Goal: Task Accomplishment & Management: Manage account settings

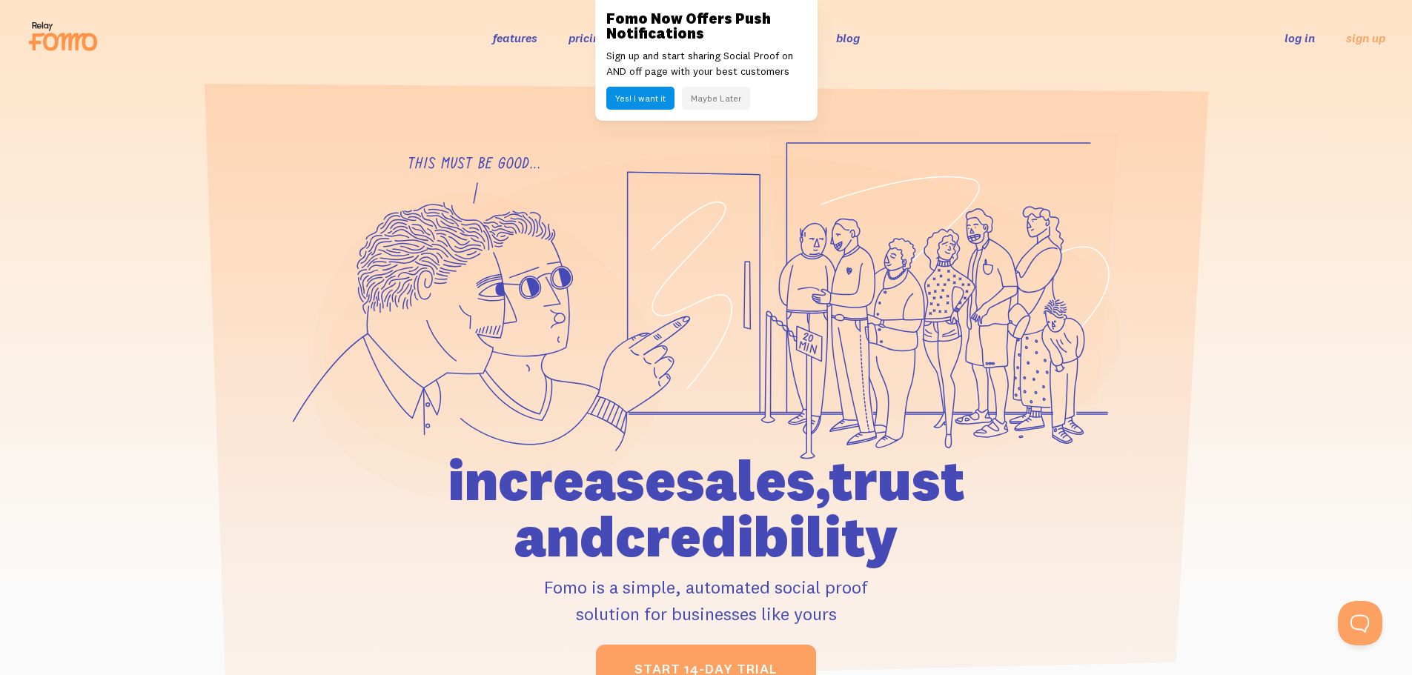
click at [1298, 42] on link "log in" at bounding box center [1300, 37] width 30 height 15
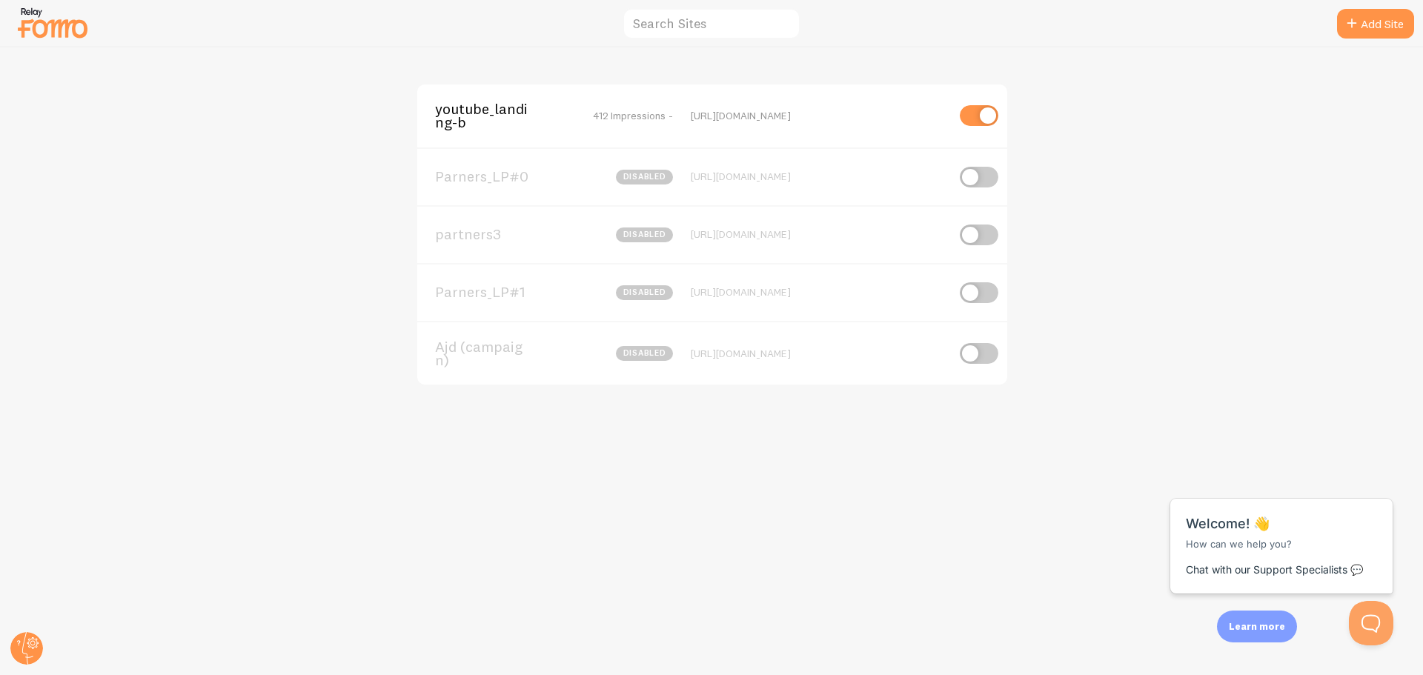
click at [450, 173] on span "Parners_LP#0" at bounding box center [494, 176] width 119 height 13
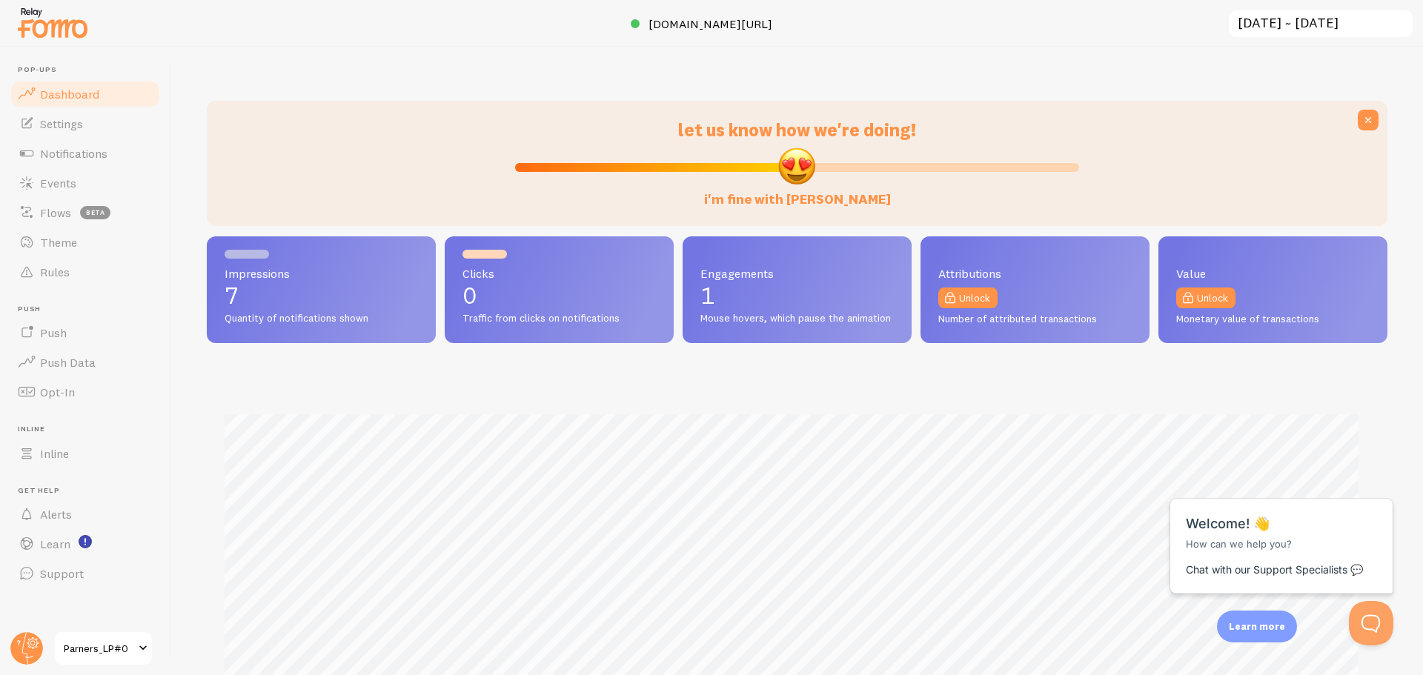
scroll to position [389, 1170]
click at [107, 120] on link "Settings" at bounding box center [85, 124] width 153 height 30
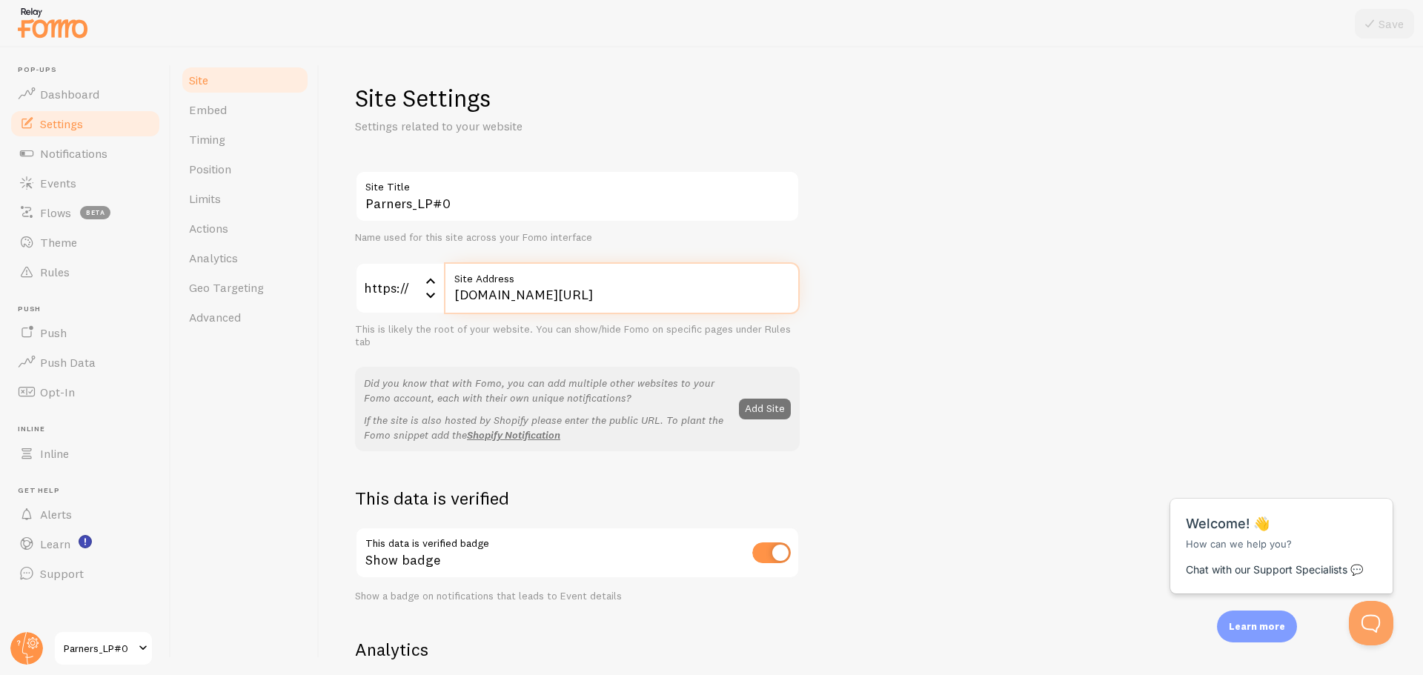
click at [563, 299] on input "[DOMAIN_NAME][URL]" at bounding box center [622, 288] width 356 height 52
click at [629, 288] on input "[DOMAIN_NAME][URL]" at bounding box center [622, 288] width 356 height 52
paste input "fx92a9h7c0ppl"
type input "[DOMAIN_NAME][URL]"
click at [1397, 28] on button "Save" at bounding box center [1384, 24] width 59 height 30
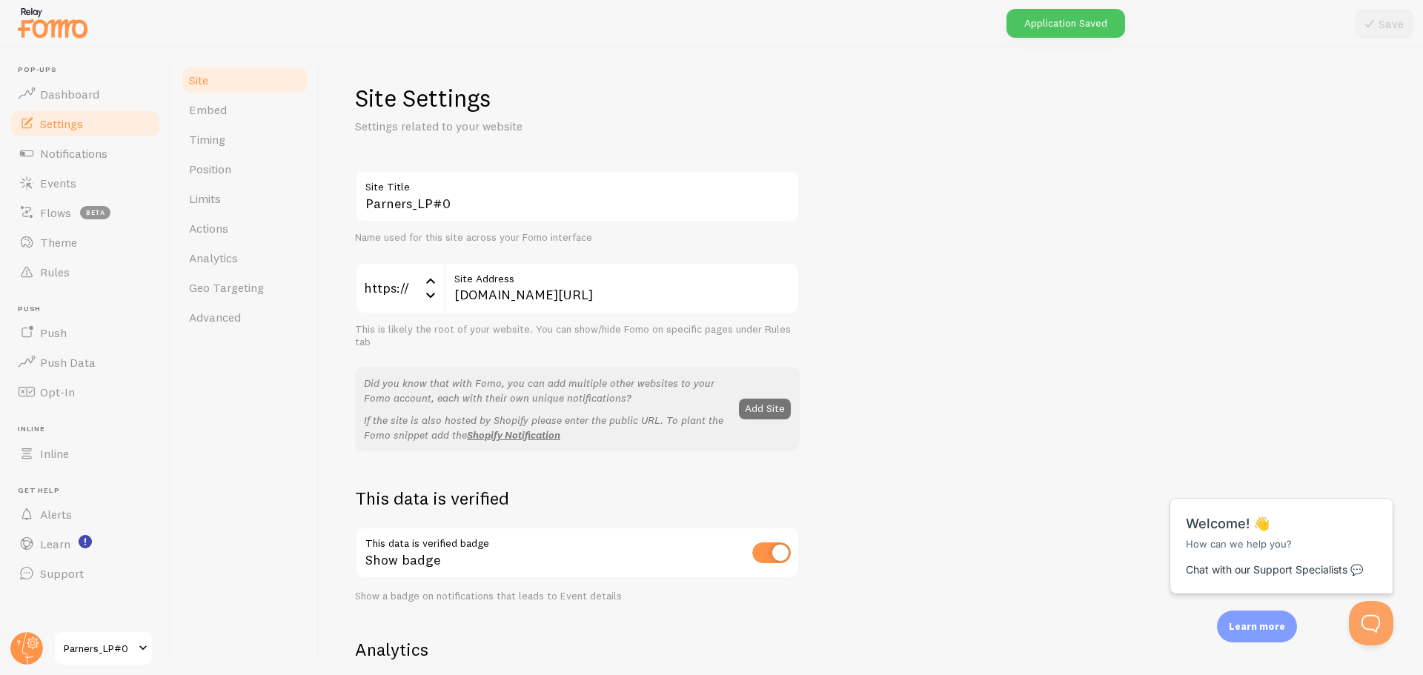
click at [79, 113] on link "Settings" at bounding box center [85, 124] width 153 height 30
click at [59, 24] on img at bounding box center [53, 23] width 74 height 38
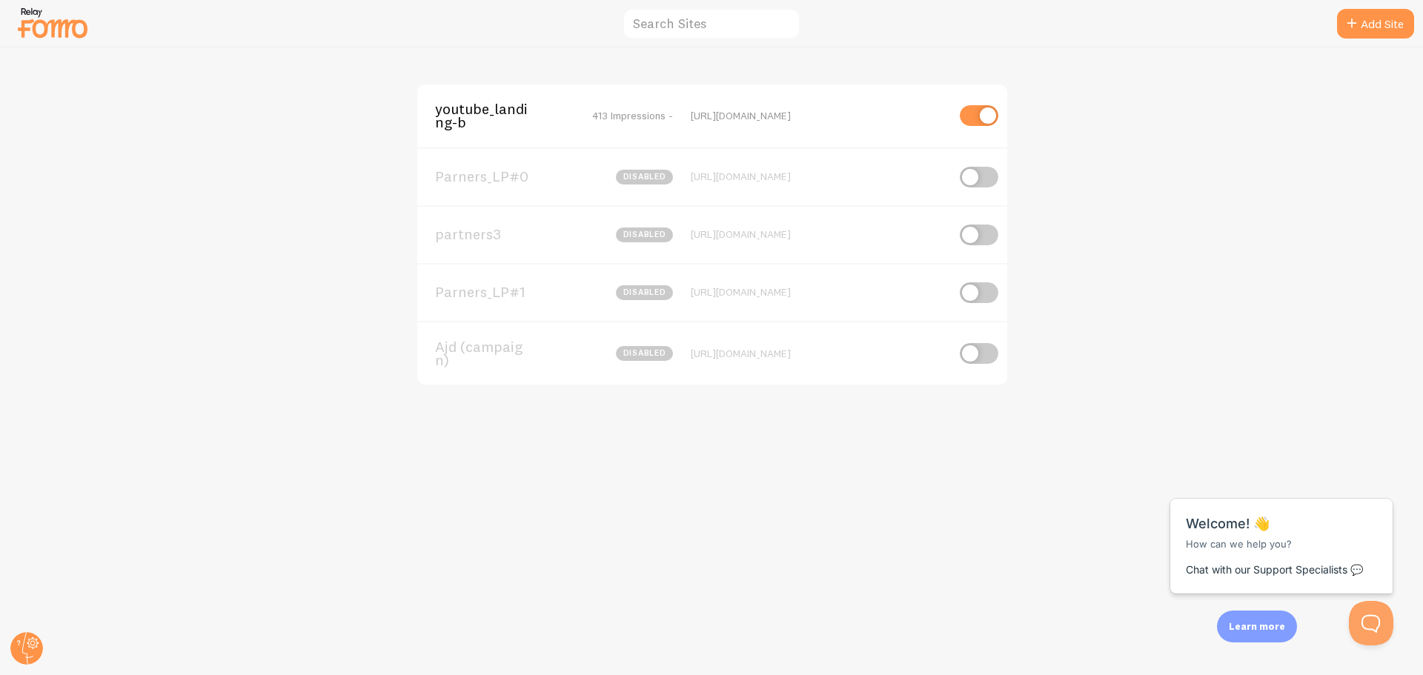
click at [481, 175] on span "Parners_LP#0" at bounding box center [494, 176] width 119 height 13
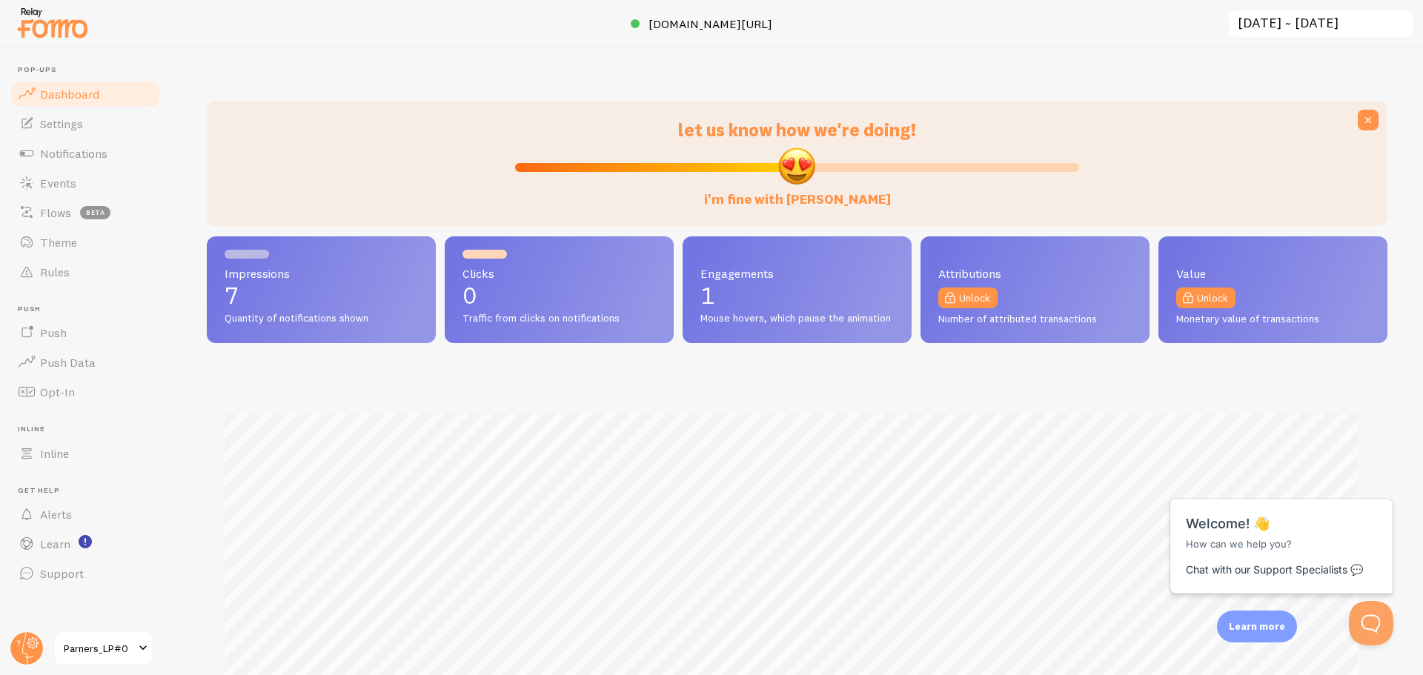
scroll to position [389, 1170]
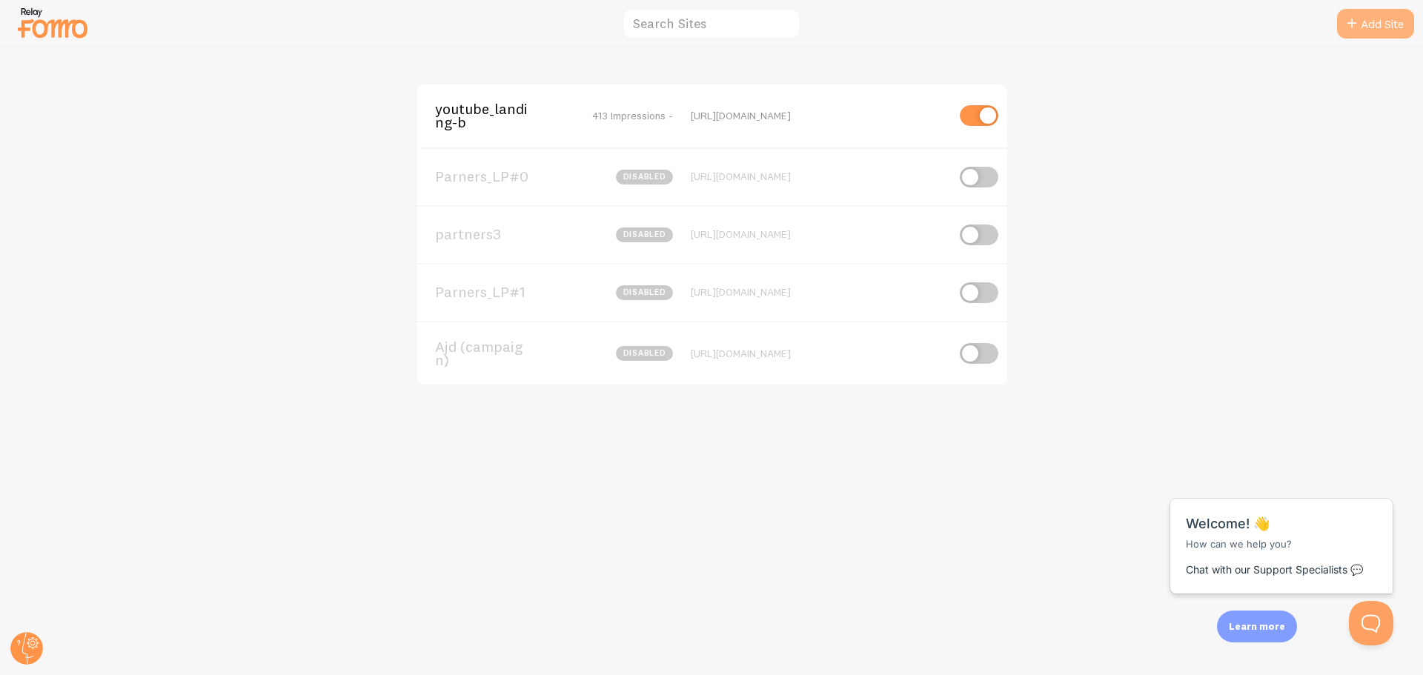
click at [1348, 22] on icon at bounding box center [1352, 24] width 18 height 18
drag, startPoint x: 517, startPoint y: 124, endPoint x: 518, endPoint y: 187, distance: 63.0
click at [518, 187] on div "youtube_landing-b 413 Impressions - [URL][DOMAIN_NAME] Parners_LP#0 disabled [U…" at bounding box center [712, 234] width 593 height 303
click at [385, 183] on div "youtube_landing-b 413 Impressions - [URL][DOMAIN_NAME] Parners_LP#0 disabled [U…" at bounding box center [712, 361] width 1422 height 628
click at [528, 176] on span "Parners_LP#0" at bounding box center [494, 176] width 119 height 13
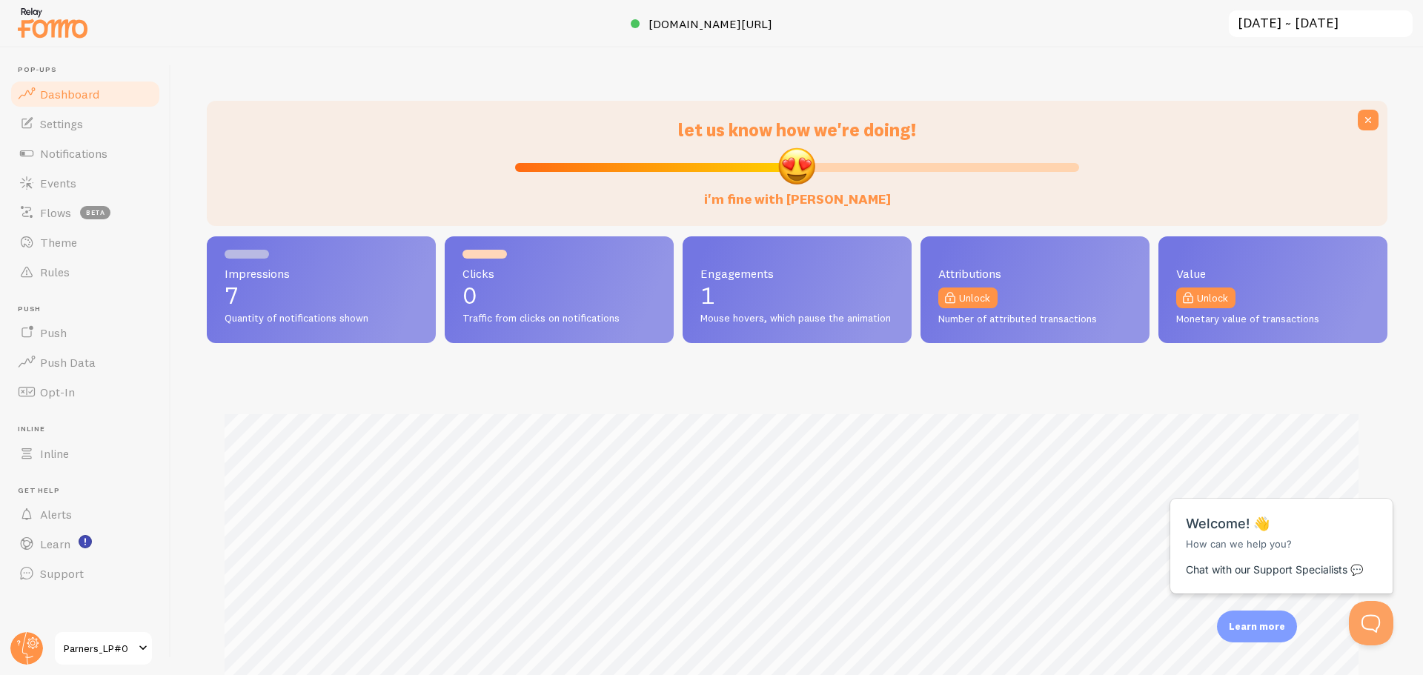
scroll to position [389, 1170]
click at [102, 120] on link "Settings" at bounding box center [85, 124] width 153 height 30
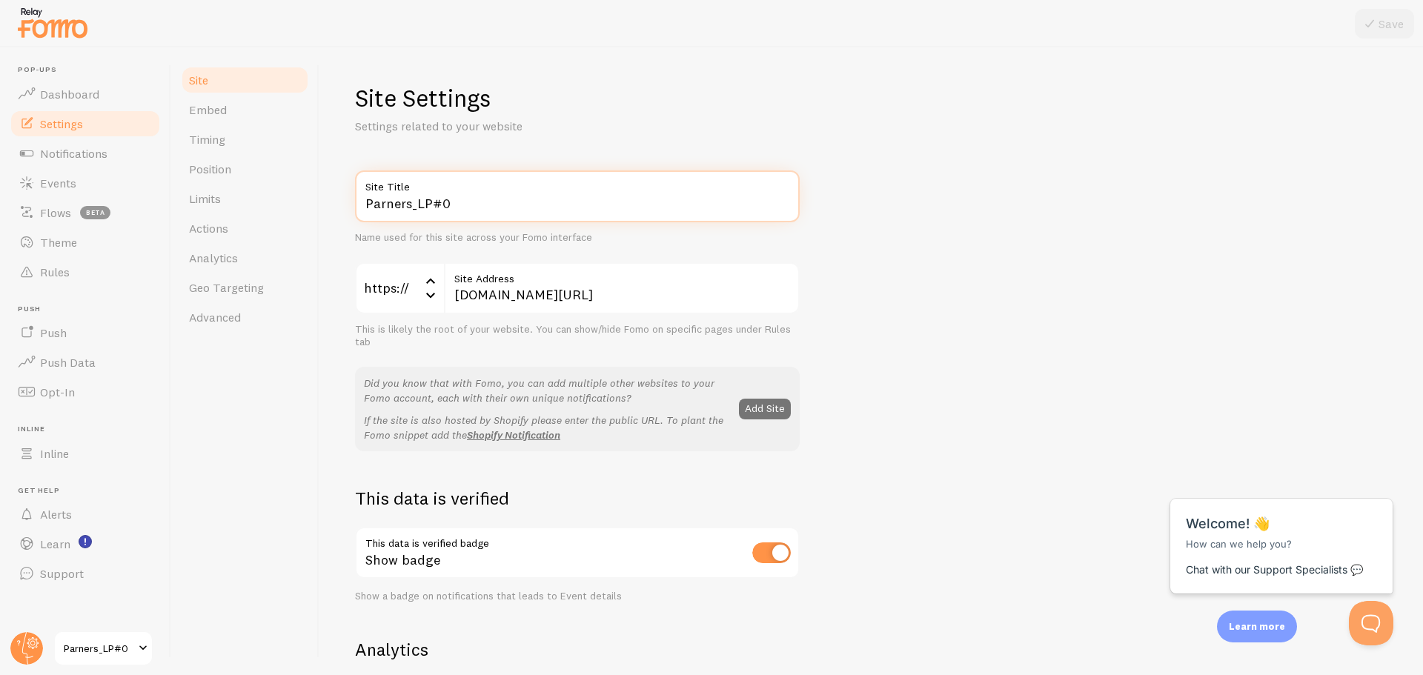
click at [490, 211] on input "Parners_LP#0" at bounding box center [577, 196] width 445 height 52
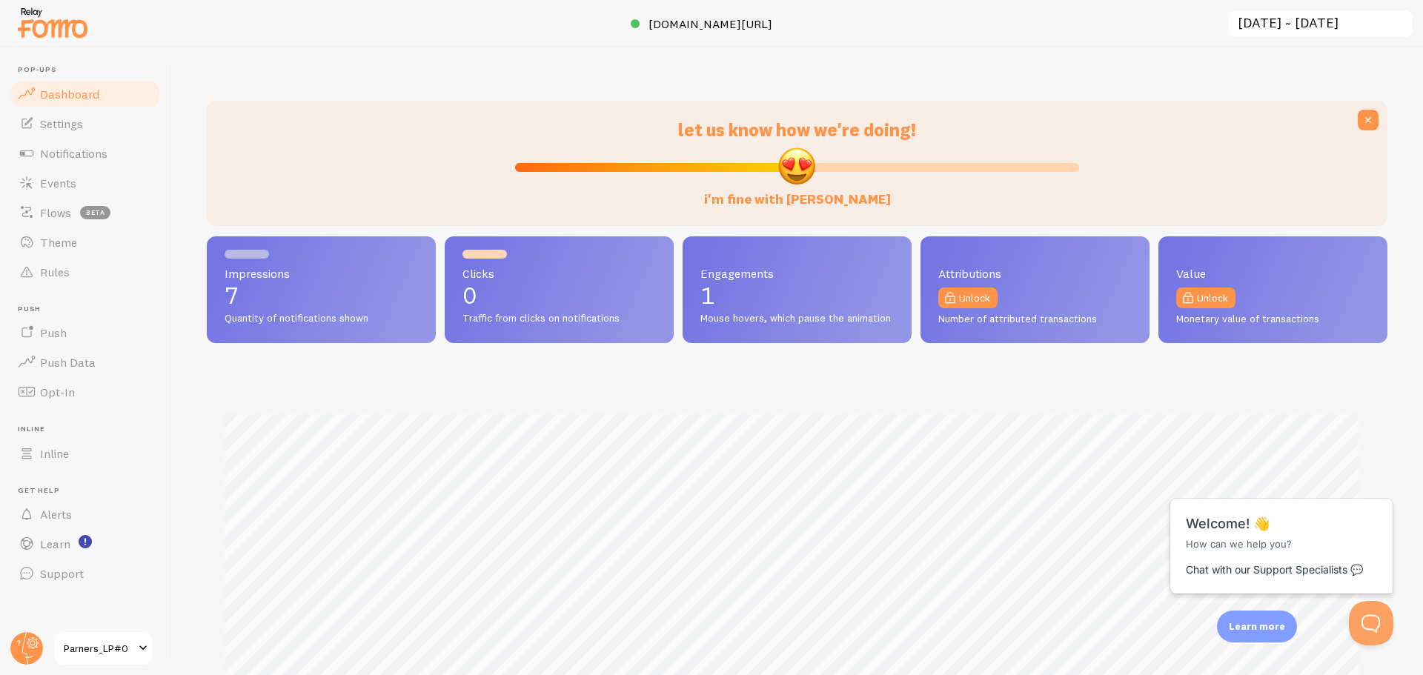
scroll to position [389, 1170]
click at [71, 23] on img at bounding box center [53, 23] width 74 height 38
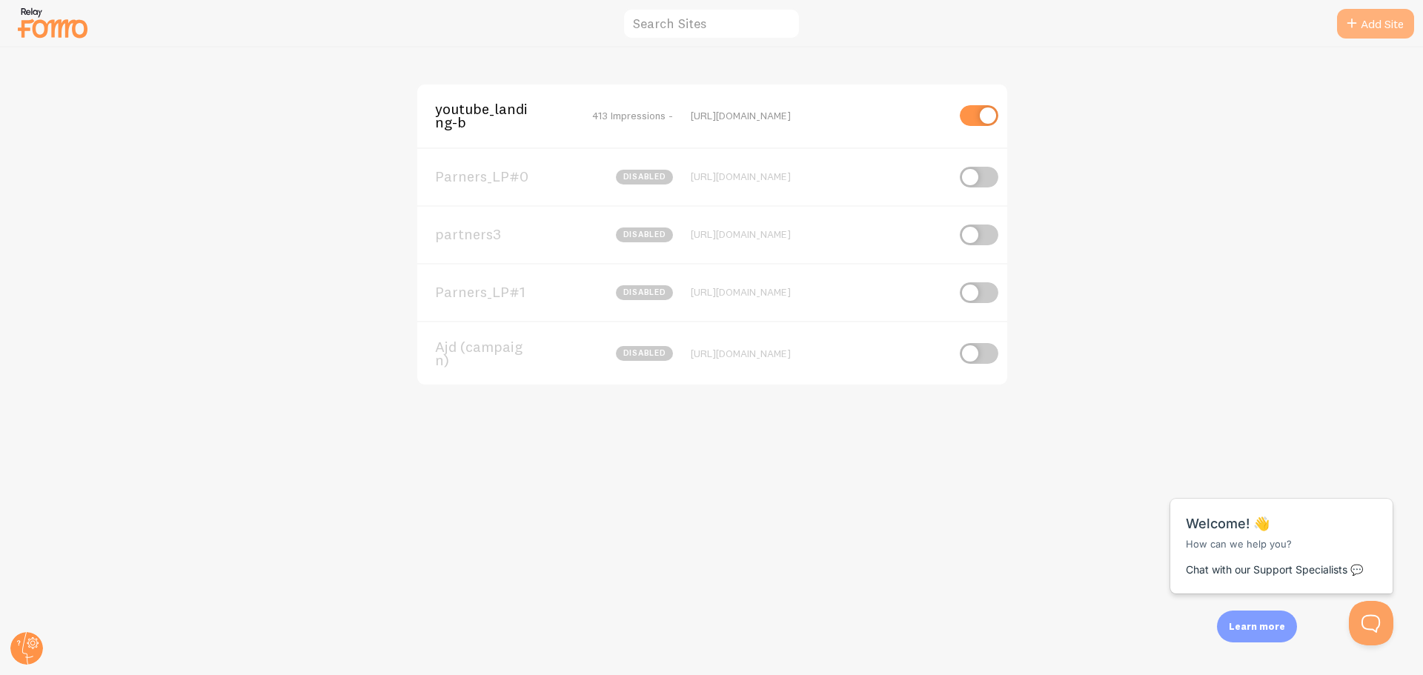
click at [1356, 30] on icon at bounding box center [1352, 24] width 18 height 18
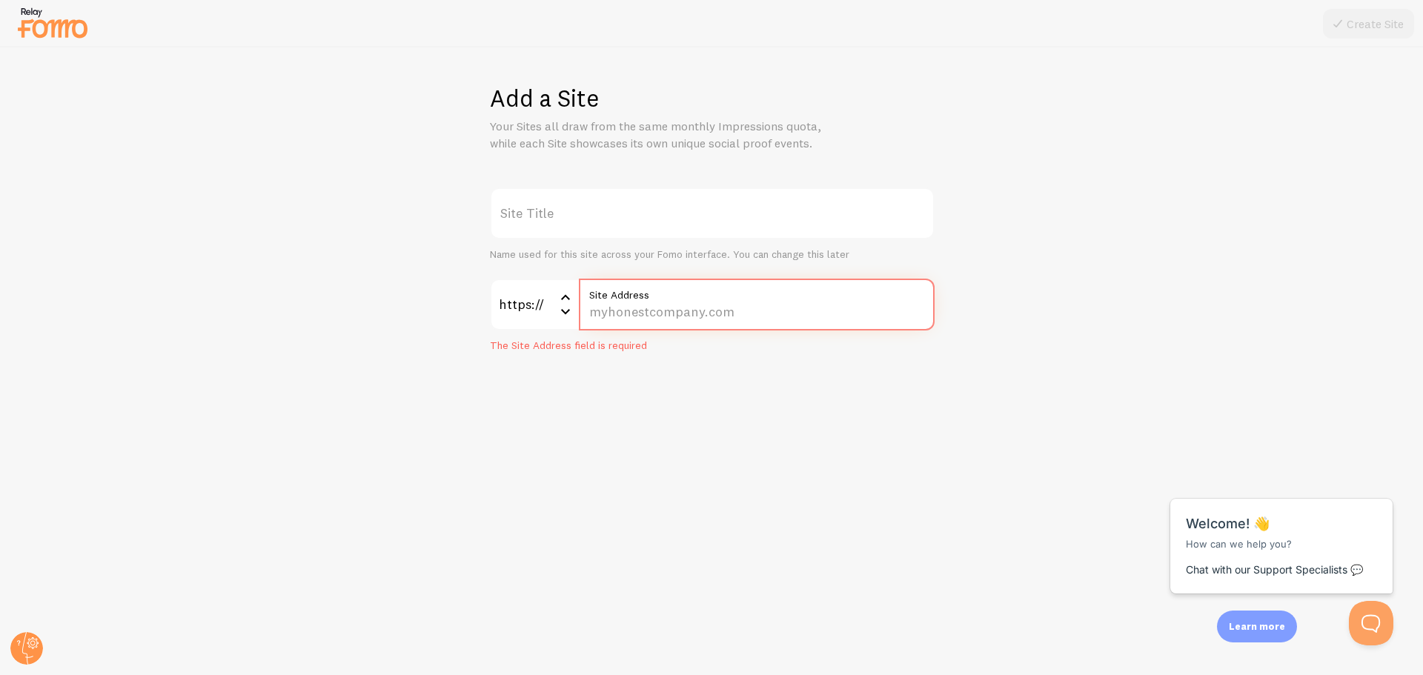
click at [638, 313] on input "Site Address" at bounding box center [757, 305] width 356 height 52
paste input "[DOMAIN_NAME][URL]"
type input "[DOMAIN_NAME][URL]"
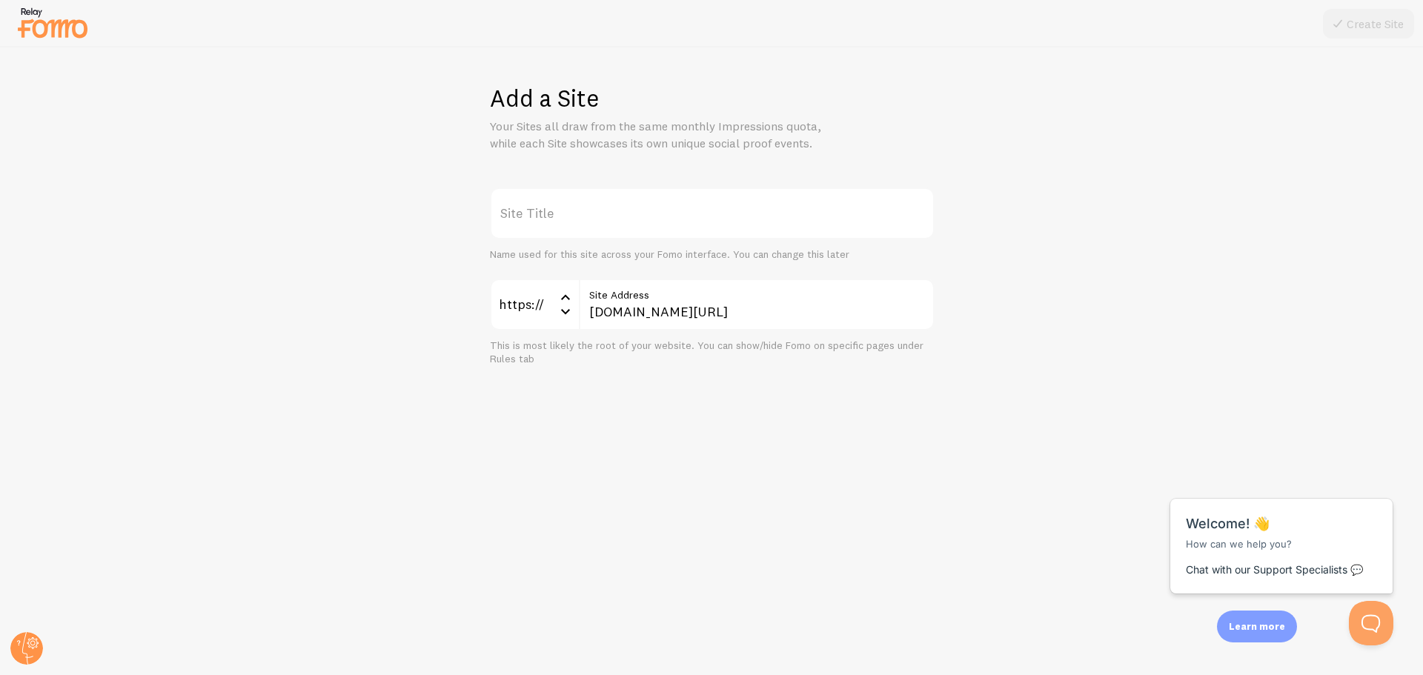
click at [563, 208] on label "Site Title" at bounding box center [712, 214] width 445 height 52
click at [563, 208] on input "Site Title" at bounding box center [712, 214] width 445 height 52
paste input "Parners_LP#1"
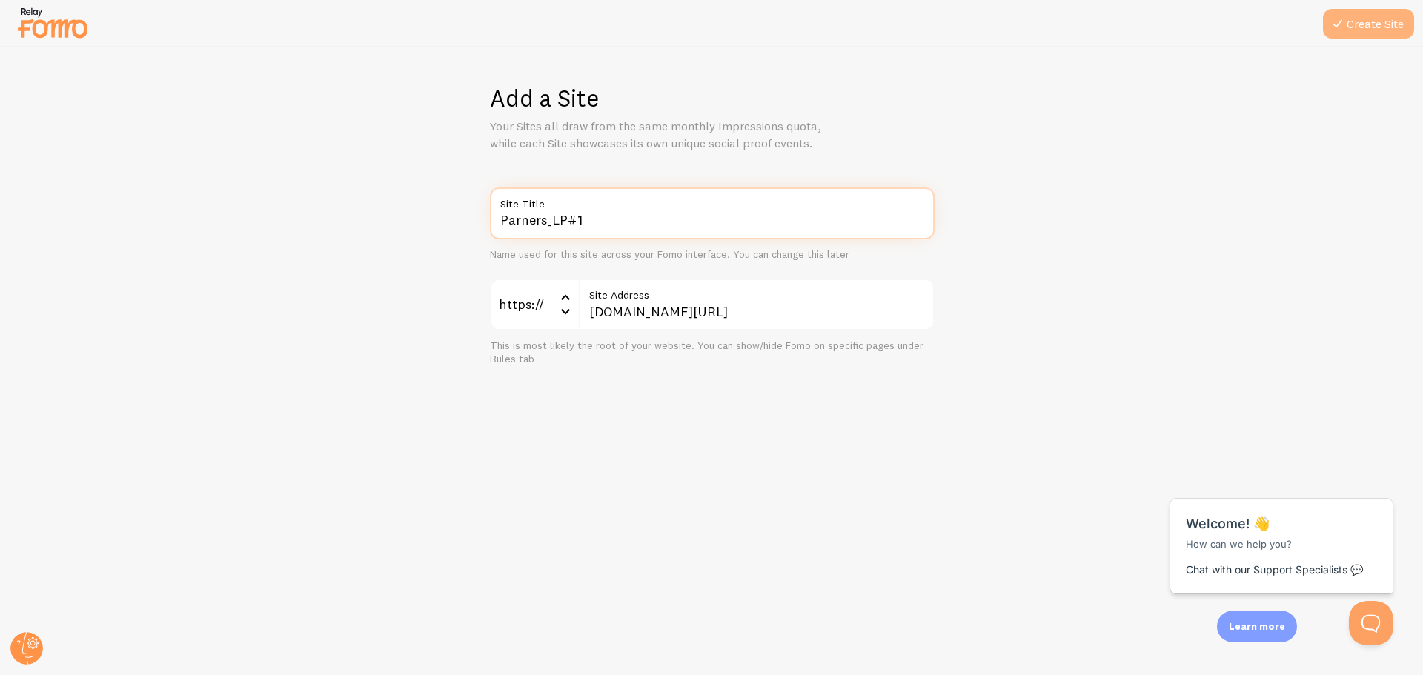
type input "Parners_LP#1"
click at [1331, 30] on icon at bounding box center [1338, 24] width 18 height 18
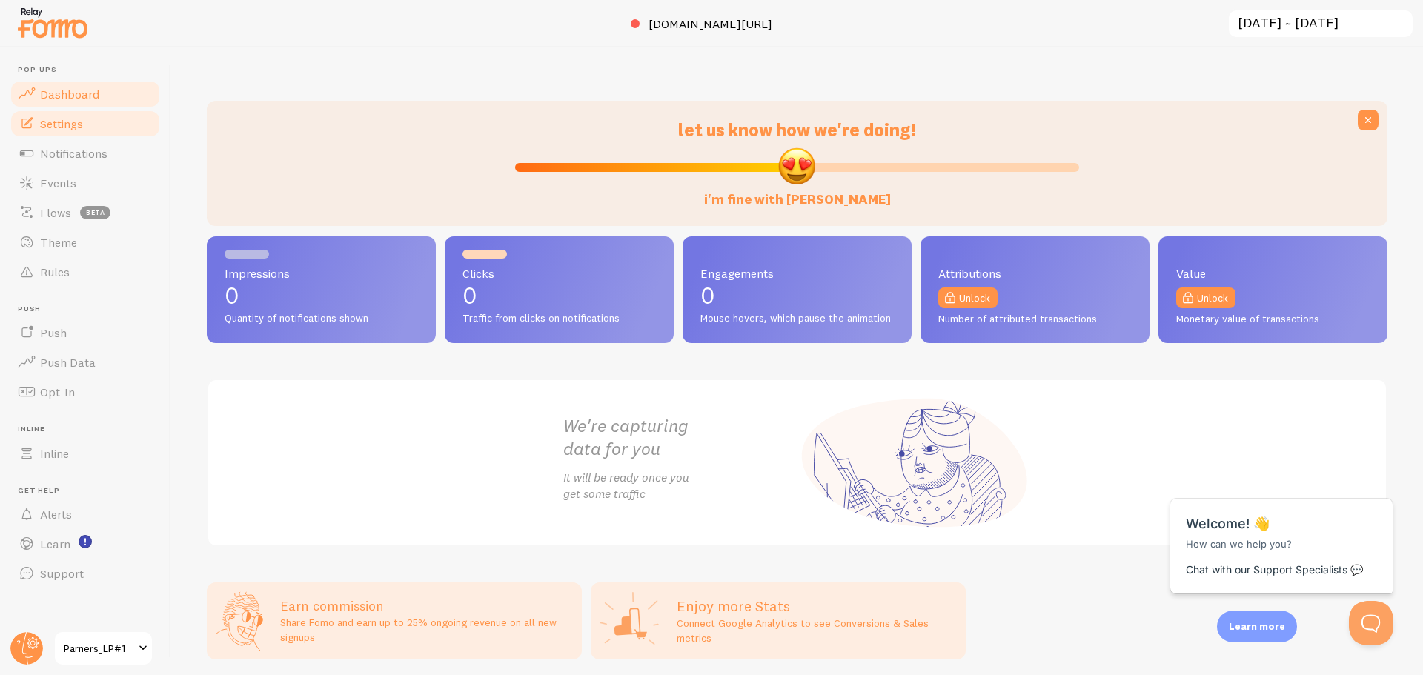
click at [77, 122] on span "Settings" at bounding box center [61, 123] width 43 height 15
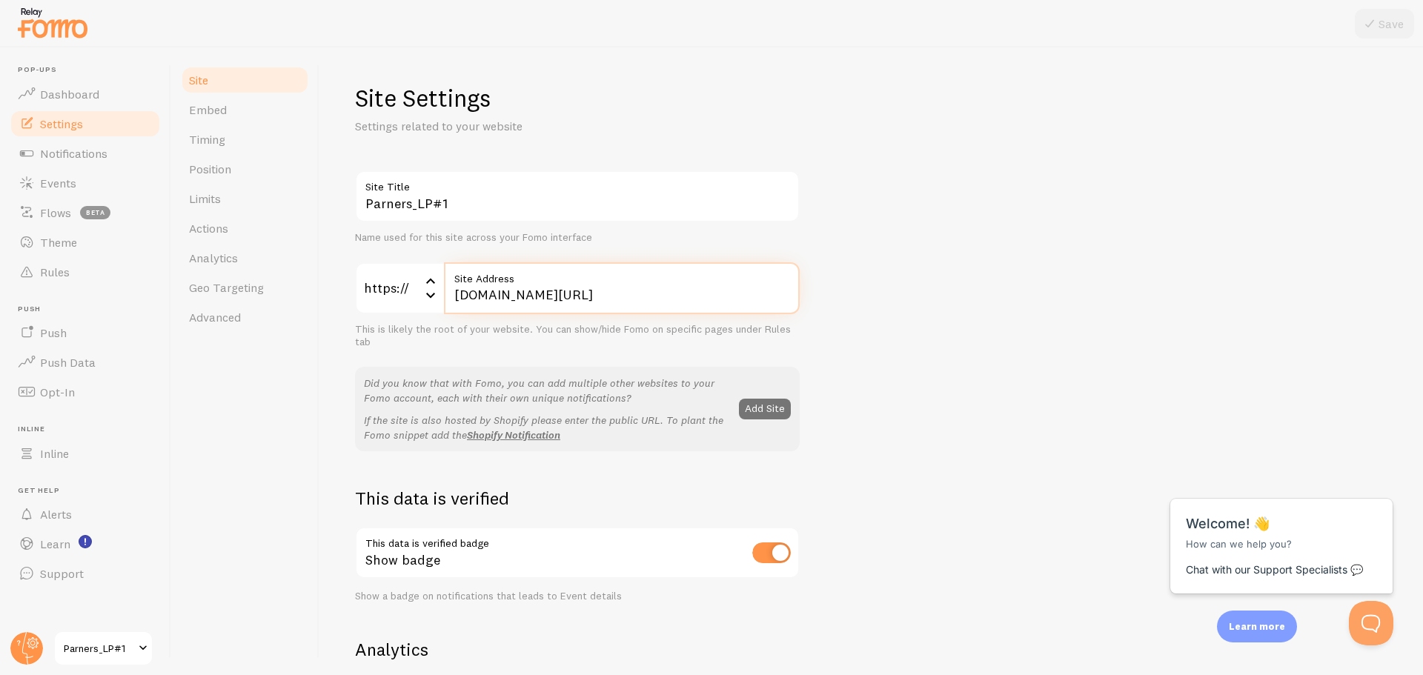
click at [540, 295] on input "[DOMAIN_NAME][URL]" at bounding box center [622, 288] width 356 height 52
paste input "Parners_LP#3"
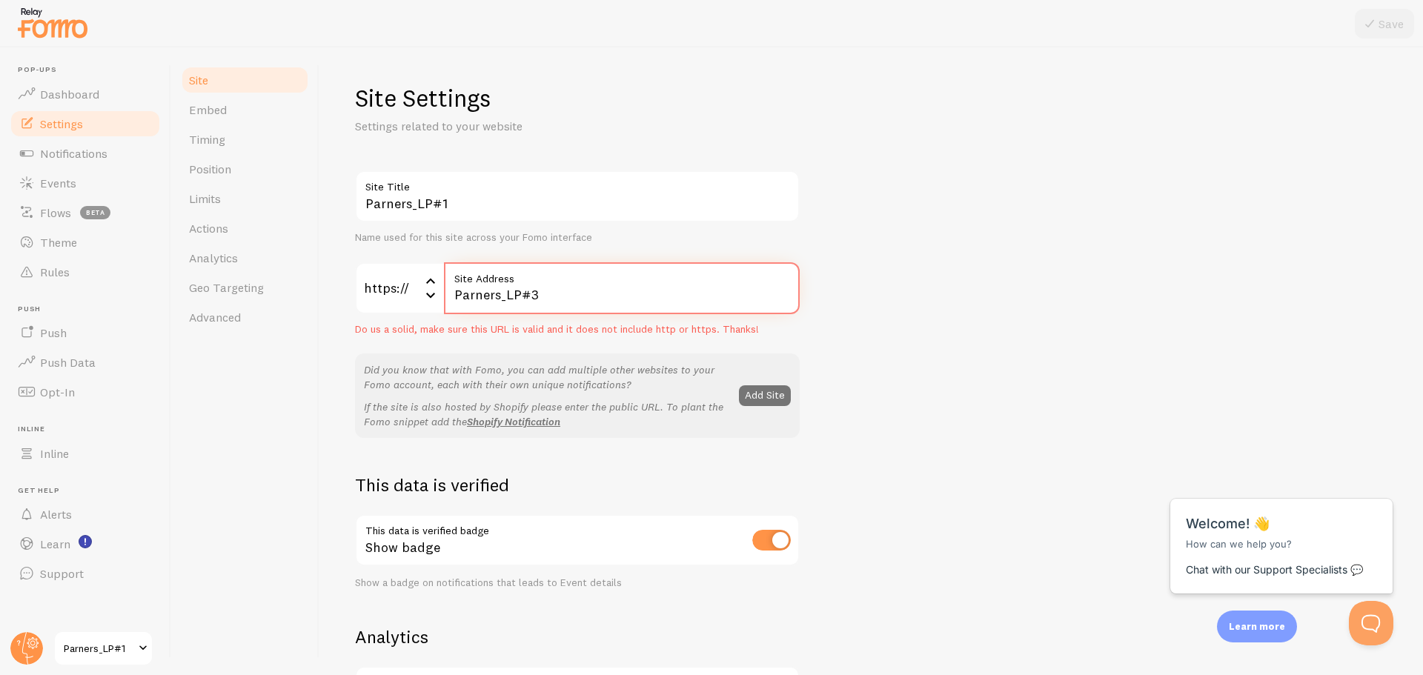
type input "Parners_LP#3"
click at [631, 296] on input "Parners_LP#3" at bounding box center [622, 288] width 356 height 52
click at [63, 21] on img at bounding box center [53, 23] width 74 height 38
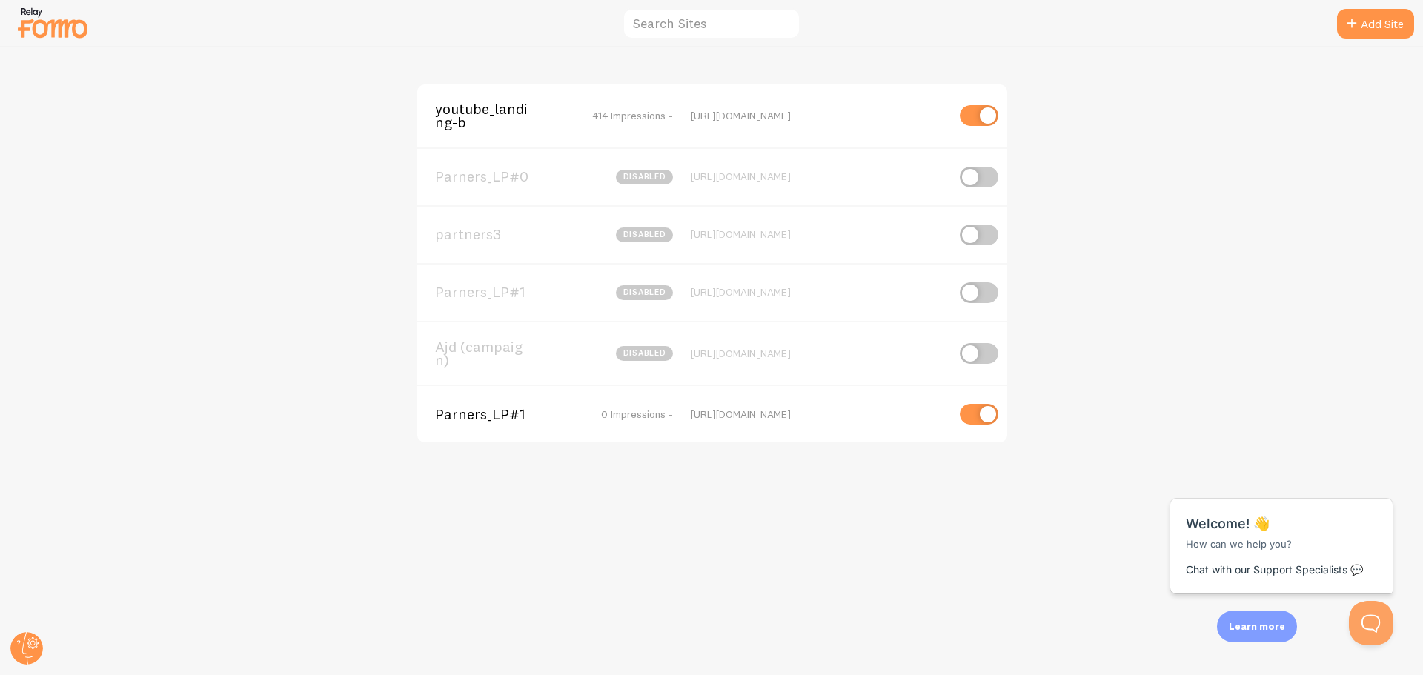
click at [984, 410] on input "checkbox" at bounding box center [979, 414] width 39 height 21
checkbox input "false"
click at [1116, 365] on div "youtube_landing-b 414 Impressions - [URL][DOMAIN_NAME] Parners_LP#0 disabled [U…" at bounding box center [712, 361] width 1422 height 628
click at [790, 291] on div "[URL][DOMAIN_NAME]" at bounding box center [819, 291] width 256 height 13
click at [483, 299] on span "Parners_LP#1" at bounding box center [494, 291] width 119 height 13
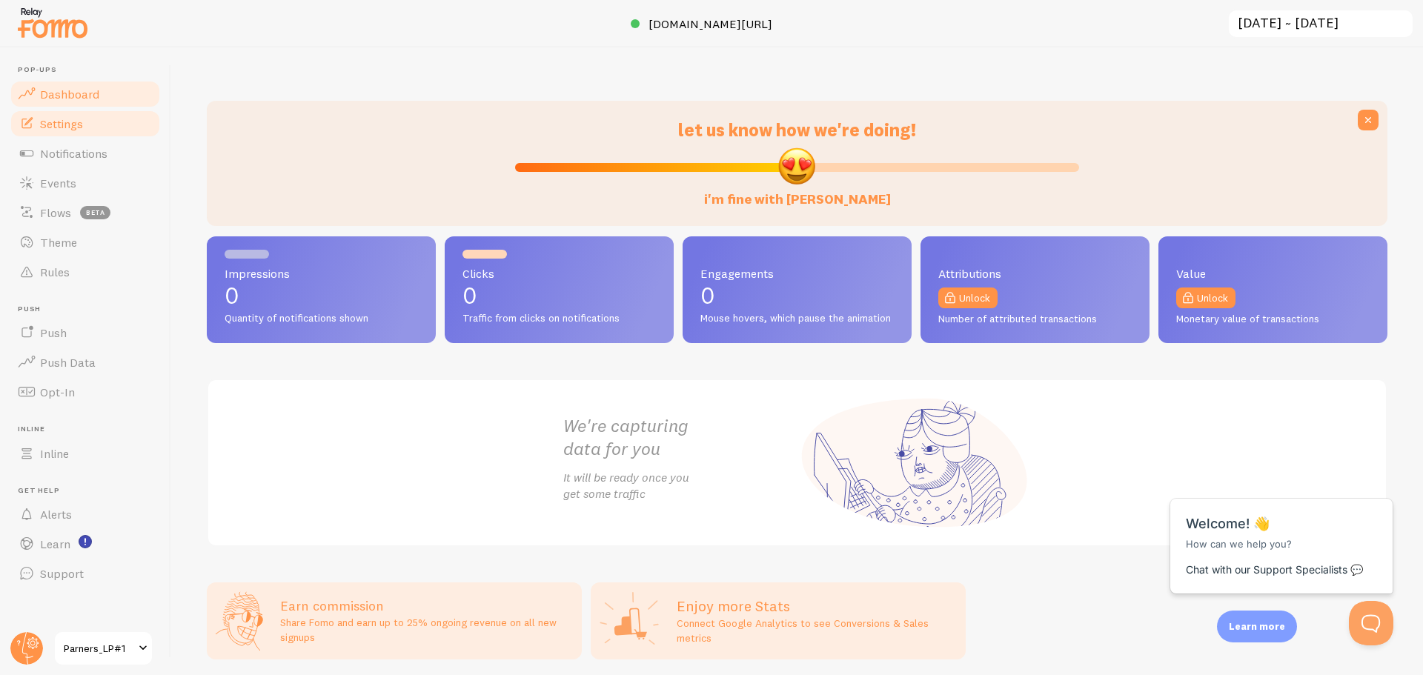
click at [90, 131] on link "Settings" at bounding box center [85, 124] width 153 height 30
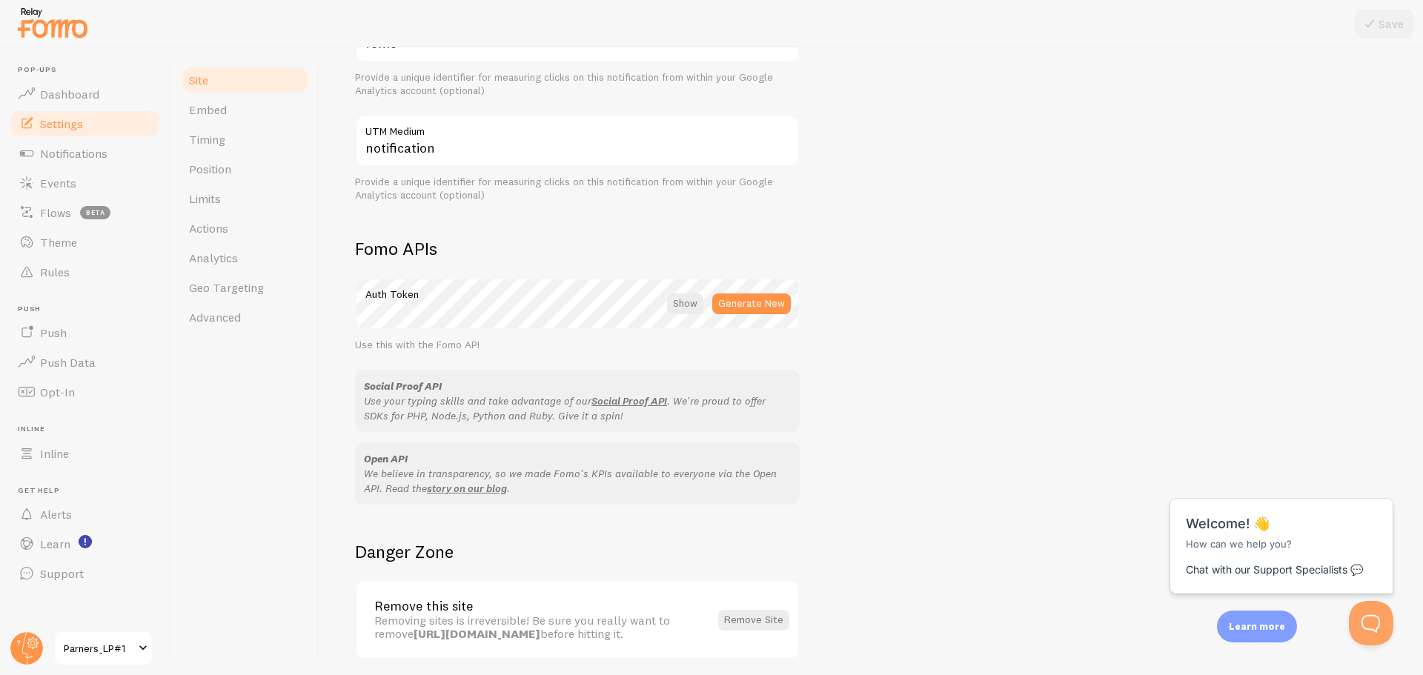
scroll to position [724, 0]
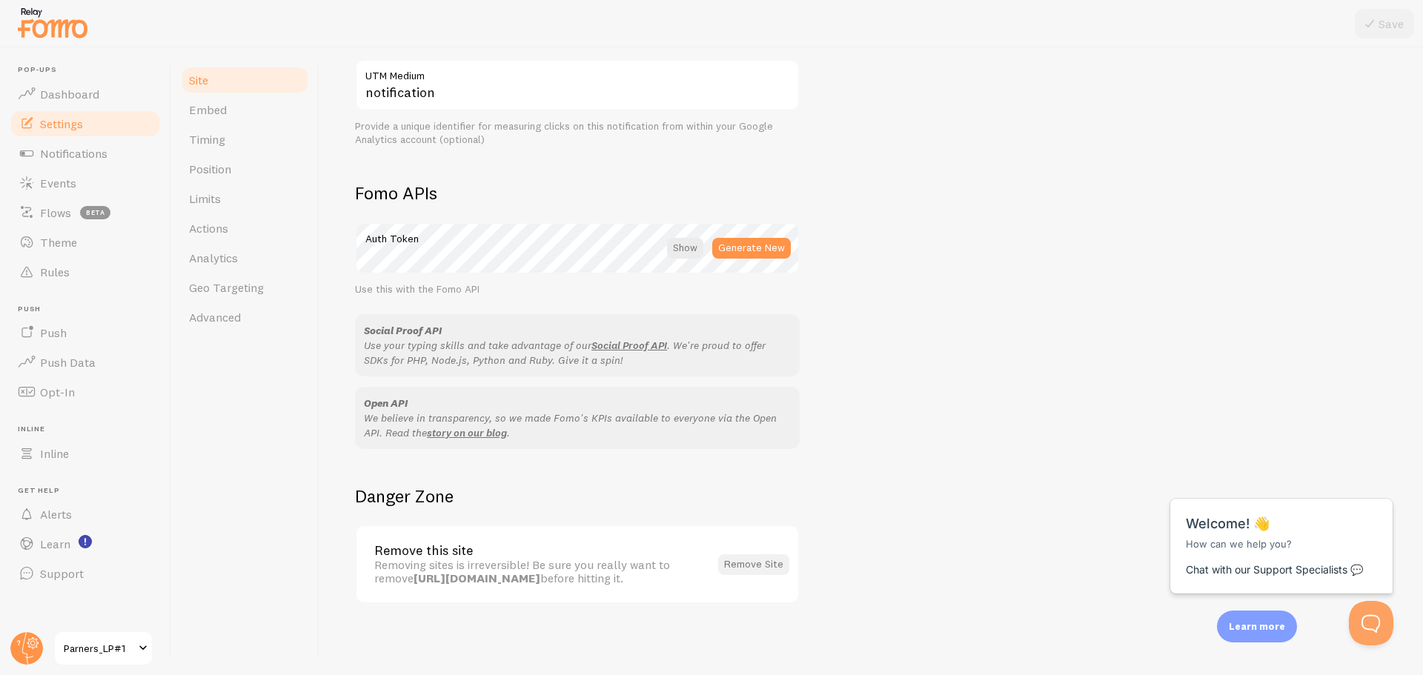
click at [744, 564] on button "Remove Site" at bounding box center [753, 564] width 71 height 21
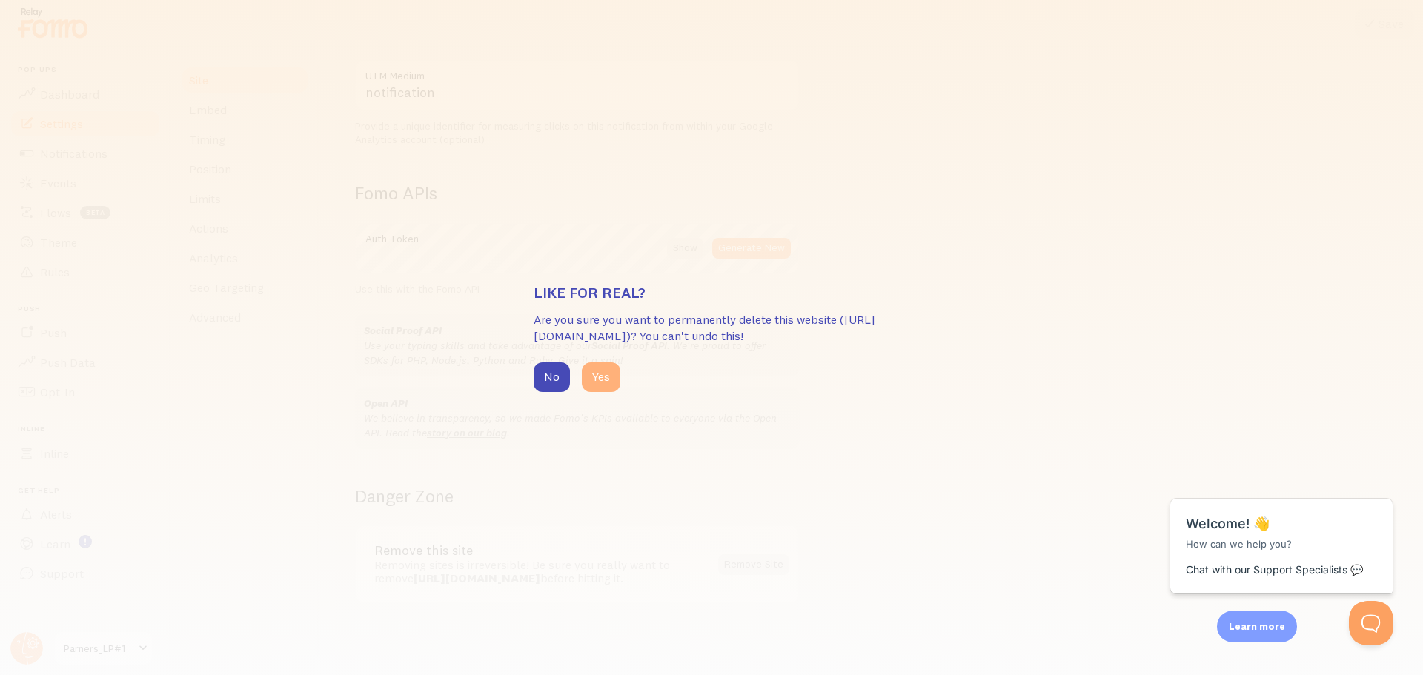
click at [597, 383] on button "Yes" at bounding box center [601, 377] width 39 height 30
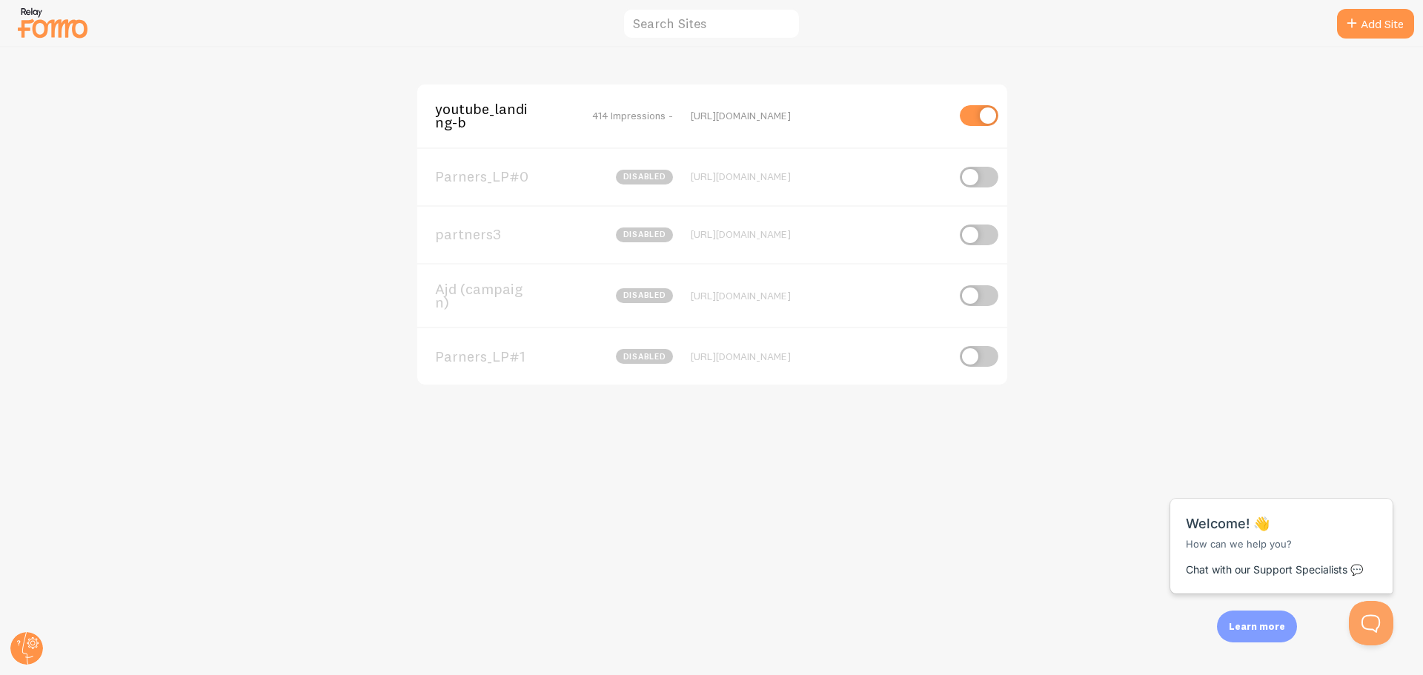
click at [465, 236] on span "partners3" at bounding box center [494, 234] width 119 height 13
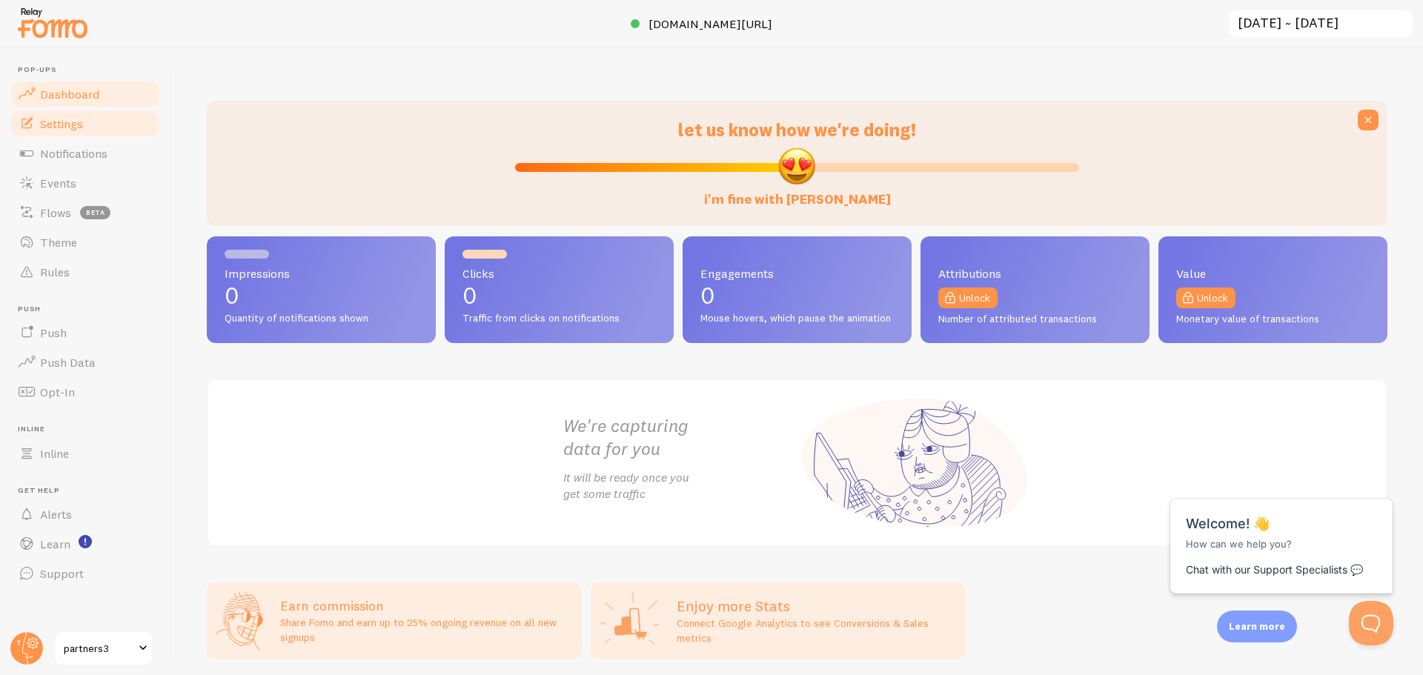
click at [58, 129] on span "Settings" at bounding box center [61, 123] width 43 height 15
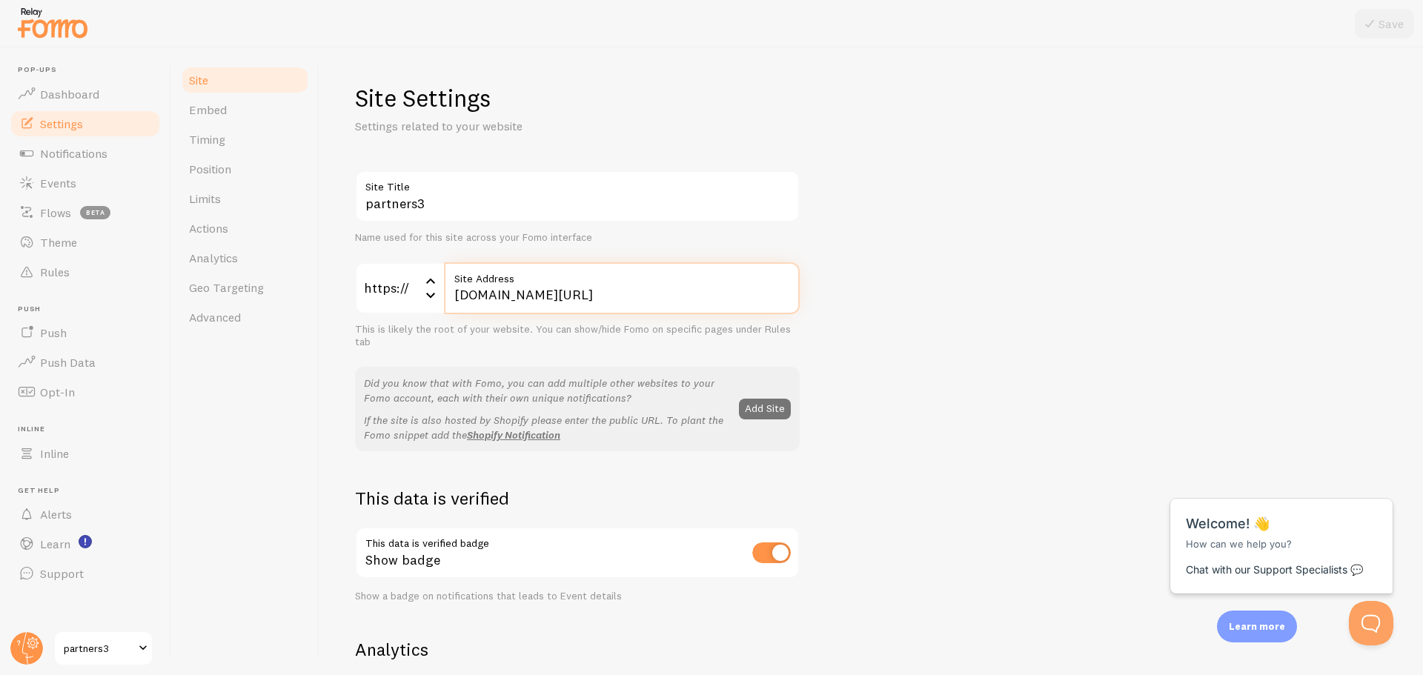
click at [534, 302] on input "[DOMAIN_NAME][URL]" at bounding box center [622, 288] width 356 height 52
paste input "zzkq83nv1m3gp"
type input "[DOMAIN_NAME][URL]"
click at [551, 225] on div "partners3 Site Title Name used for this site across your Fomo interface" at bounding box center [577, 207] width 445 height 74
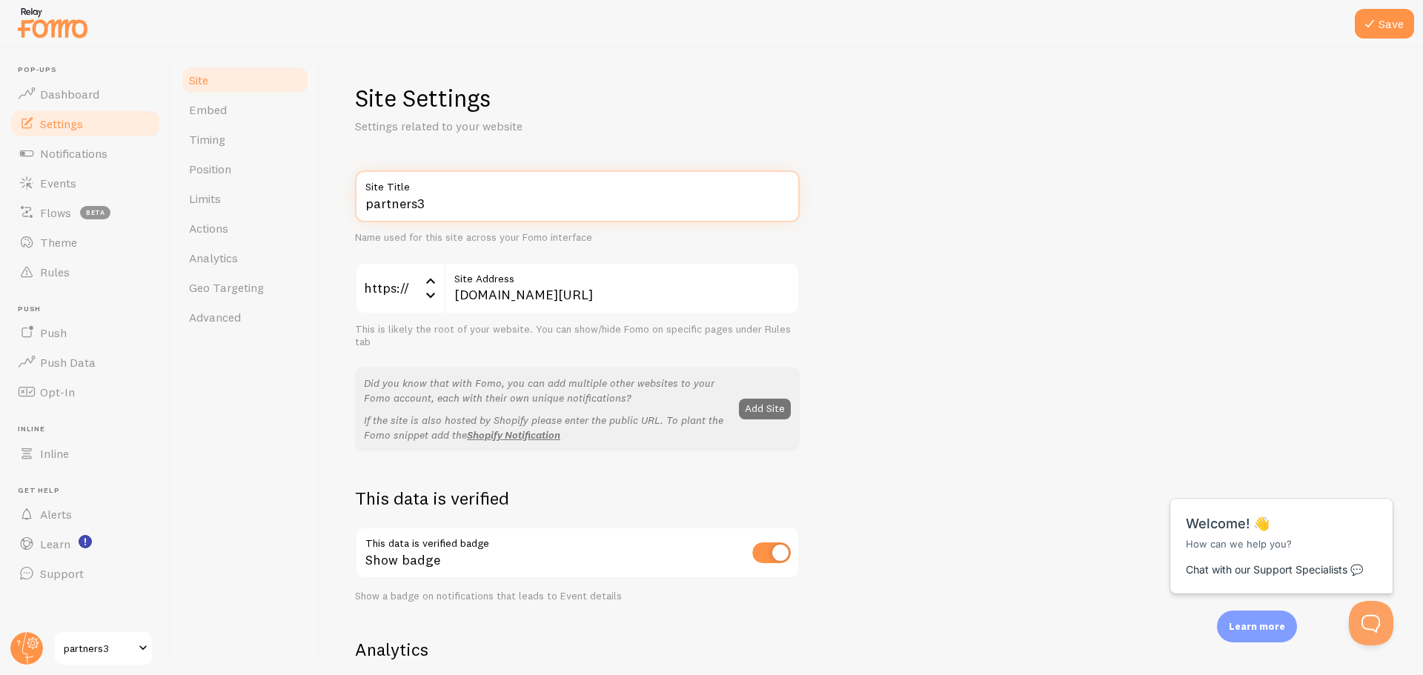
click at [497, 212] on input "partners3" at bounding box center [577, 196] width 445 height 52
paste input "Parners_LP#"
type input "Parners_LP#3"
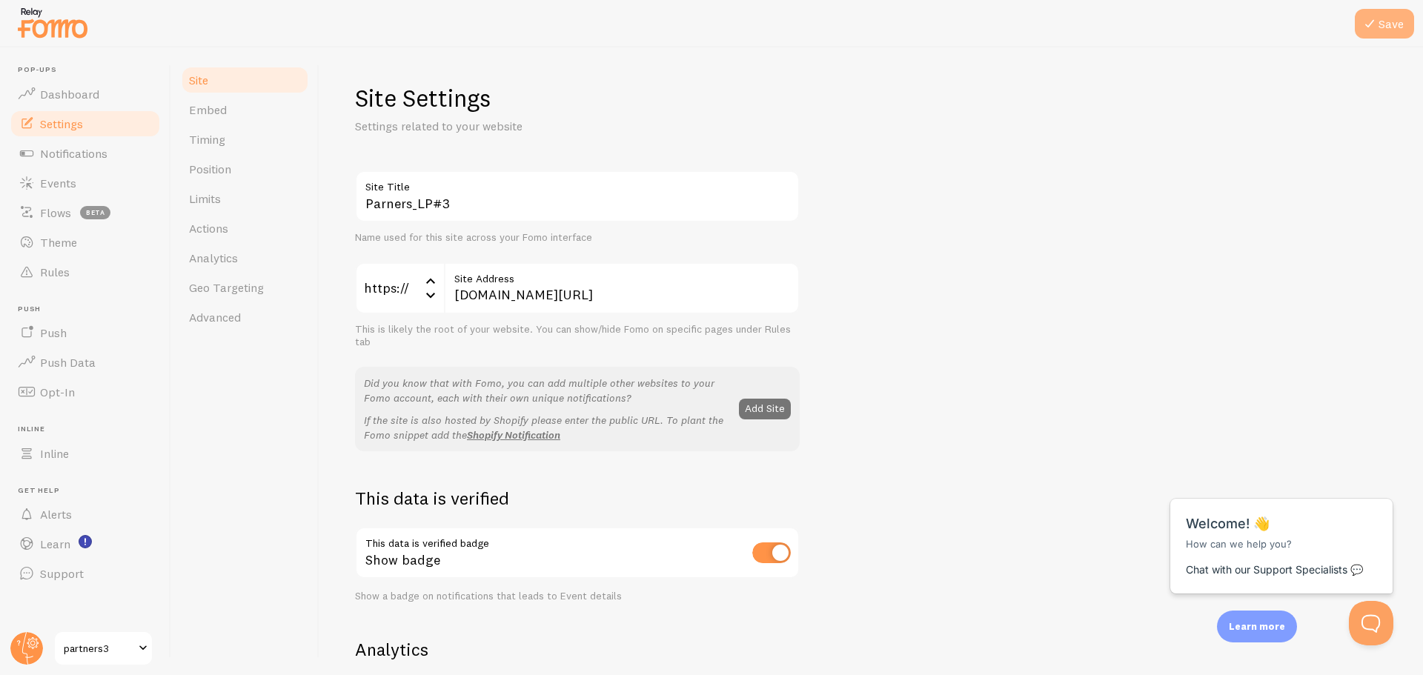
click at [1376, 28] on icon at bounding box center [1370, 24] width 18 height 18
click at [36, 33] on img at bounding box center [53, 23] width 74 height 38
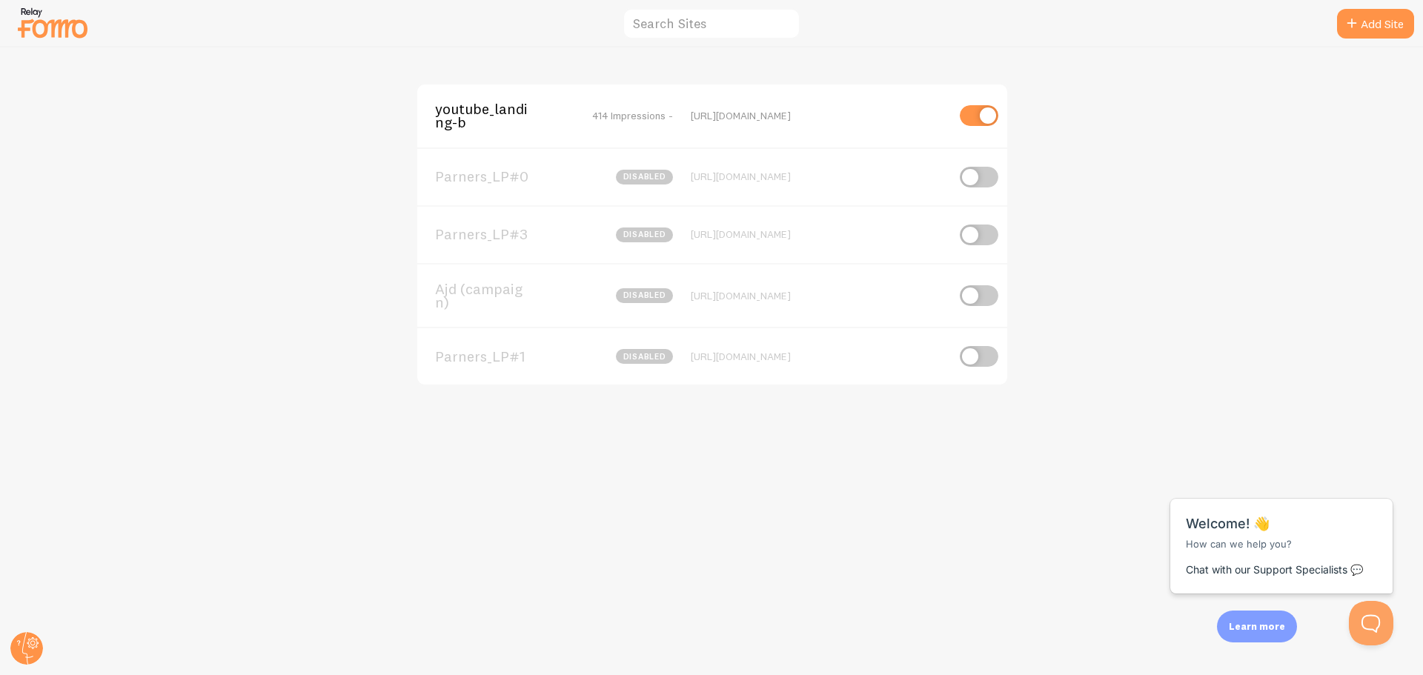
click at [516, 354] on span "Parners_LP#1" at bounding box center [494, 356] width 119 height 13
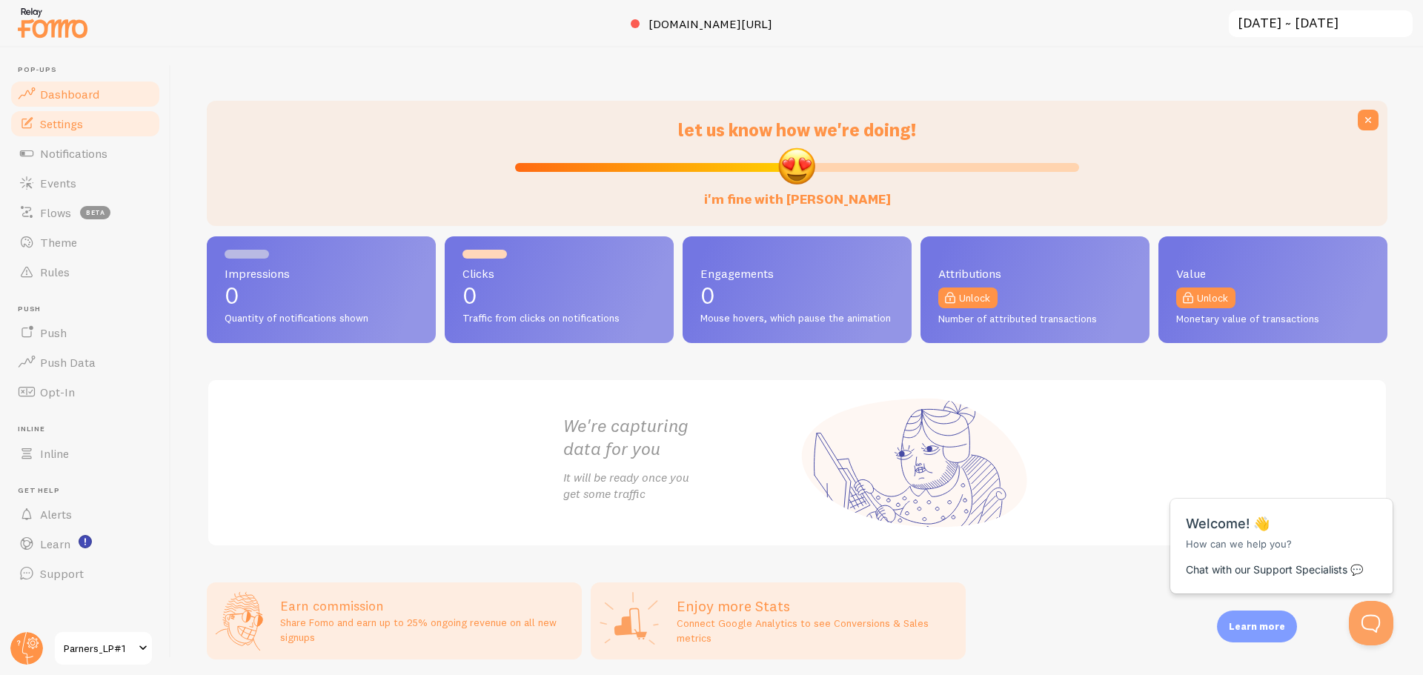
click at [59, 120] on span "Settings" at bounding box center [61, 123] width 43 height 15
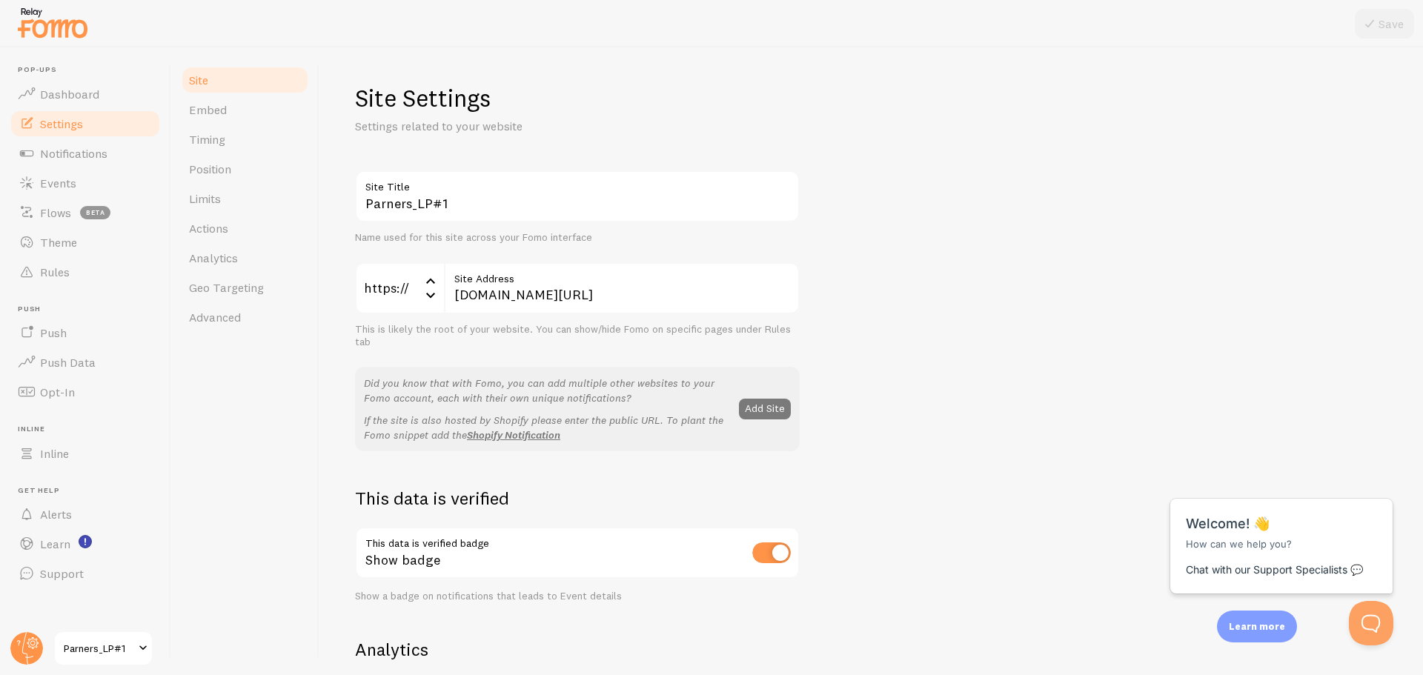
click at [775, 409] on button "Add Site" at bounding box center [765, 409] width 52 height 21
click at [961, 265] on div "Parners_LP#1 Site Title Name used for this site across your Fomo interface http…" at bounding box center [871, 671] width 1033 height 1003
click at [251, 119] on link "Embed" at bounding box center [245, 110] width 130 height 30
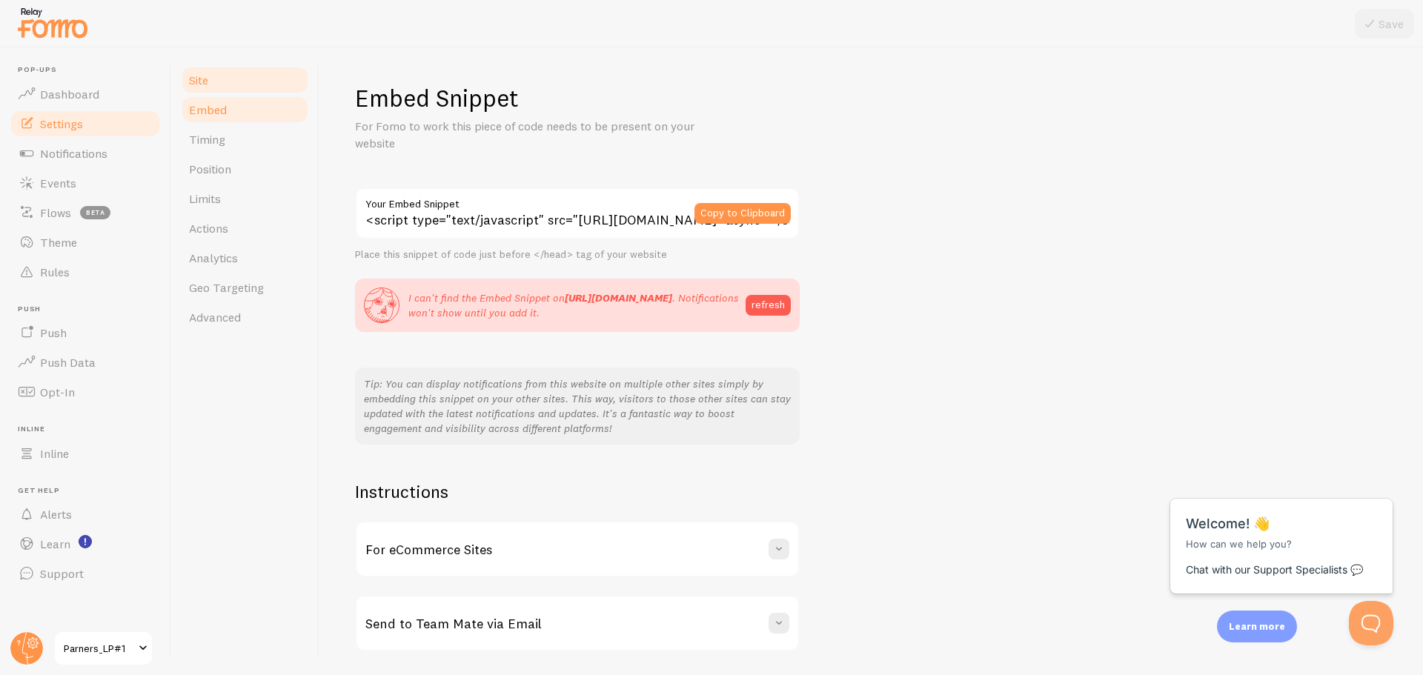
click at [232, 88] on link "Site" at bounding box center [245, 80] width 130 height 30
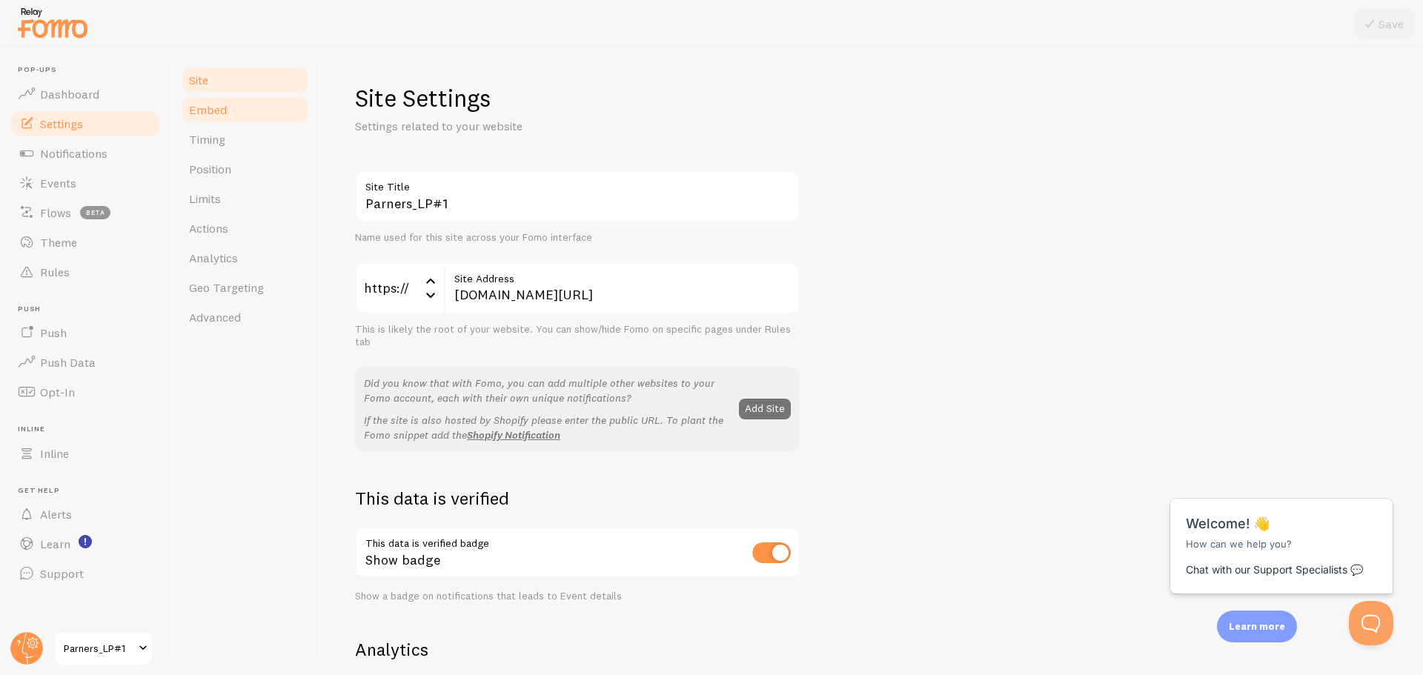
click at [227, 111] on link "Embed" at bounding box center [245, 110] width 130 height 30
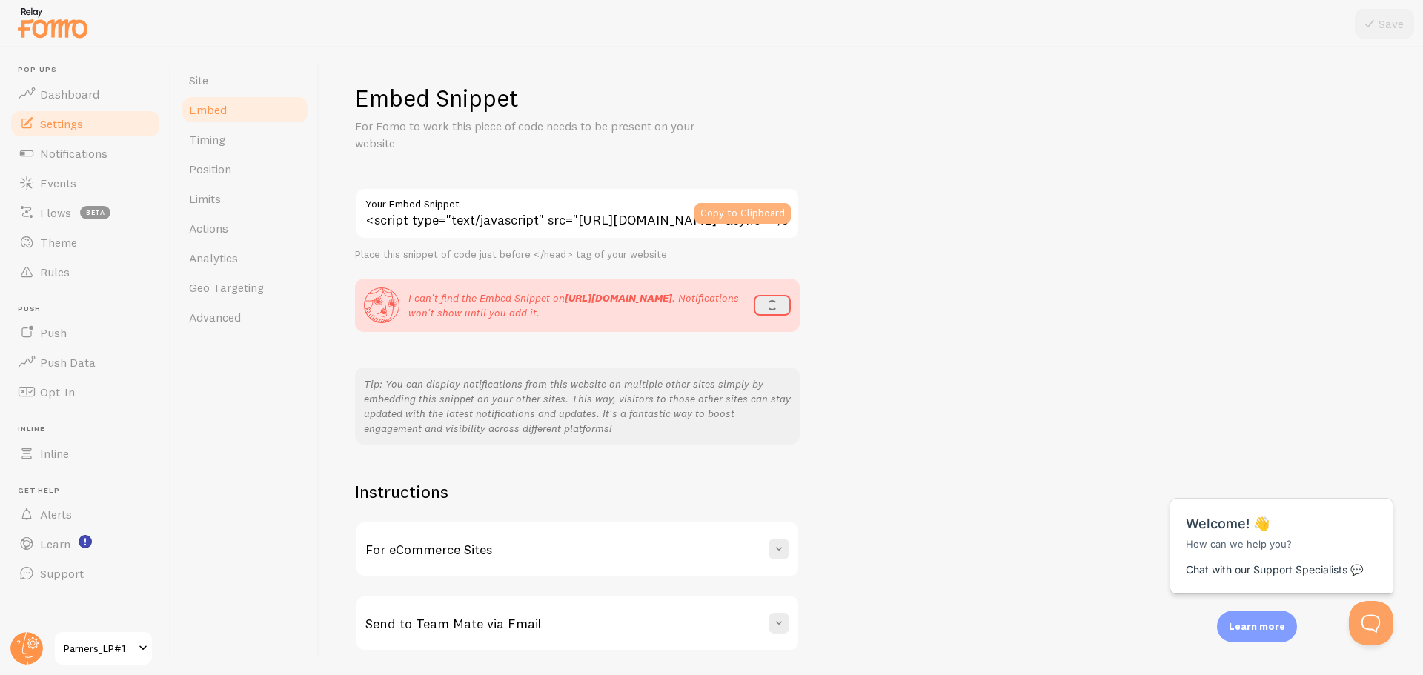
click at [744, 211] on button "Copy to Clipboard" at bounding box center [743, 213] width 96 height 21
click at [38, 27] on img at bounding box center [53, 23] width 74 height 38
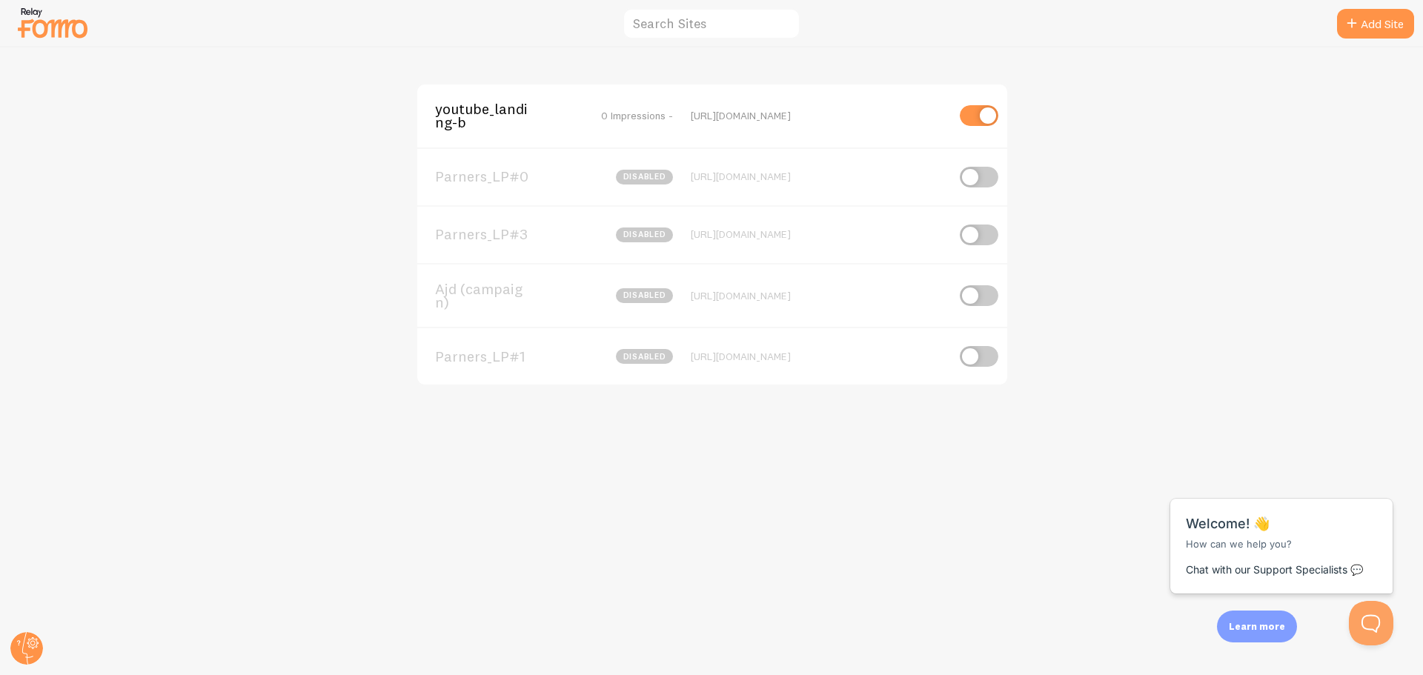
click at [503, 235] on span "Parners_LP#3" at bounding box center [494, 234] width 119 height 13
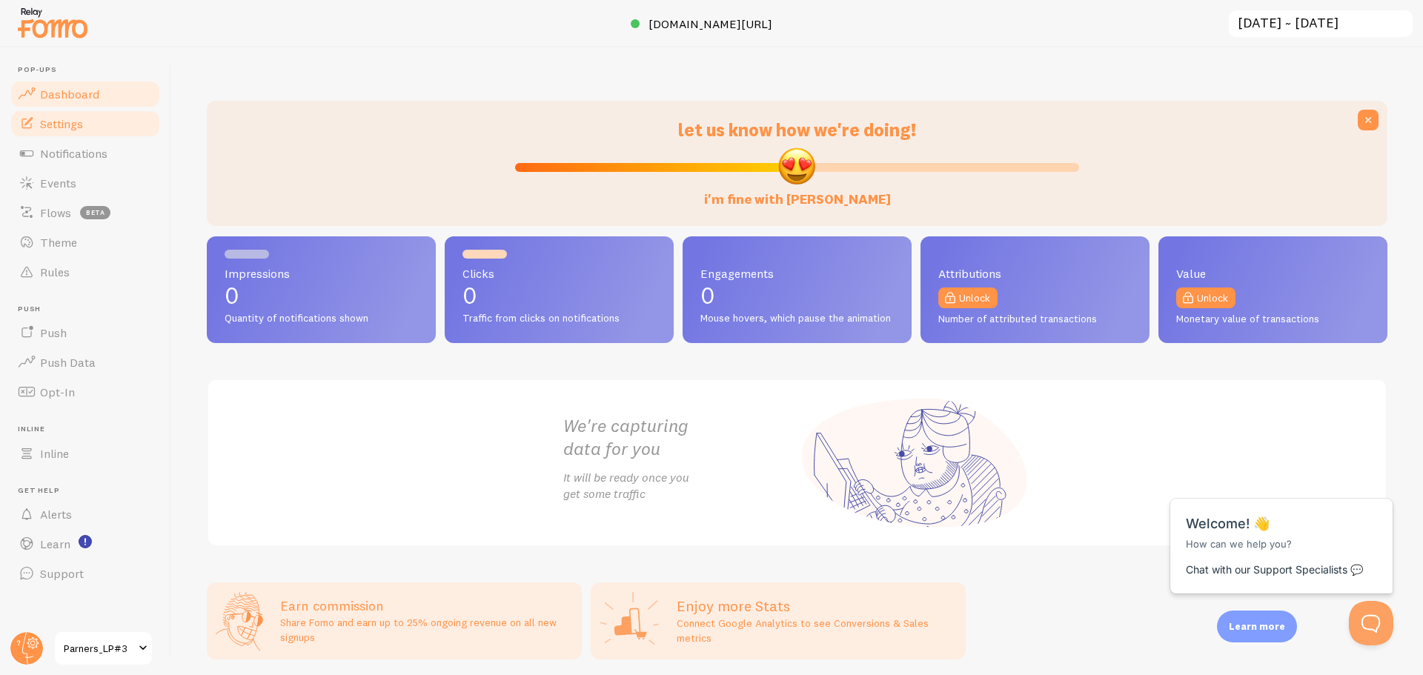
click at [52, 130] on span "Settings" at bounding box center [61, 123] width 43 height 15
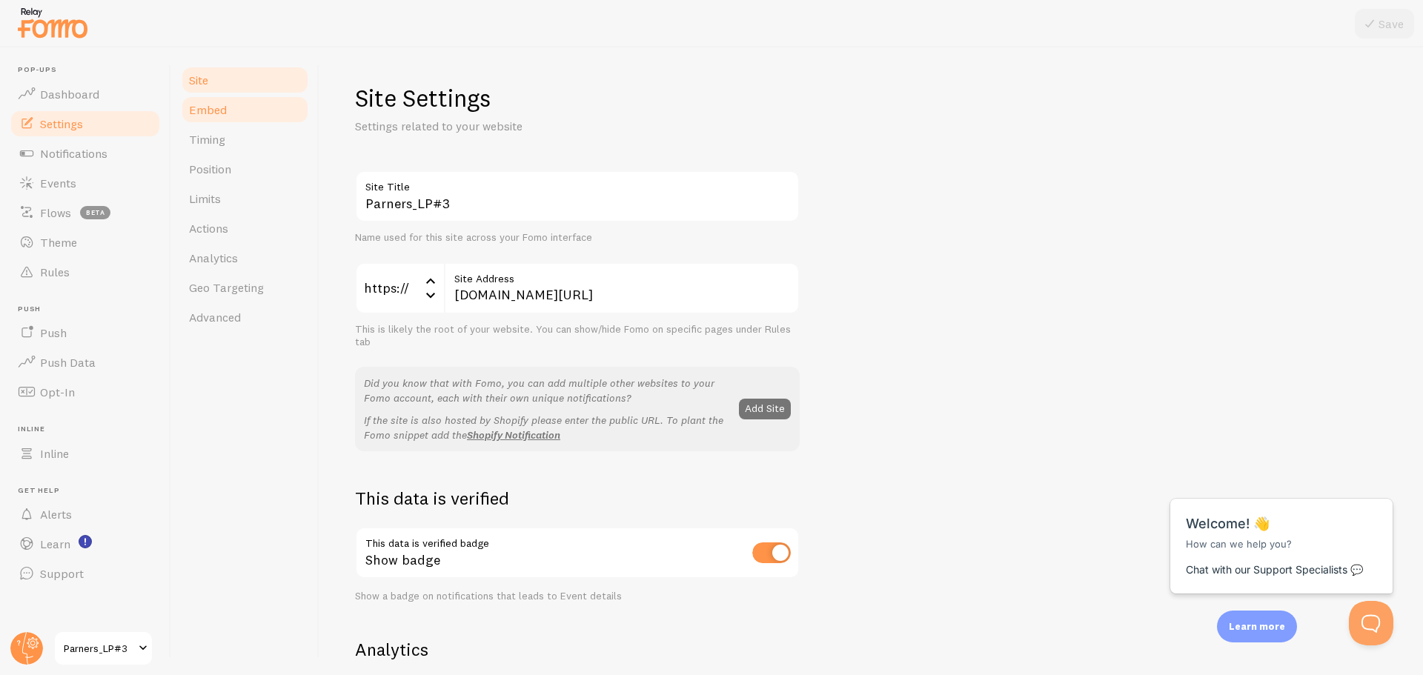
click at [228, 113] on link "Embed" at bounding box center [245, 110] width 130 height 30
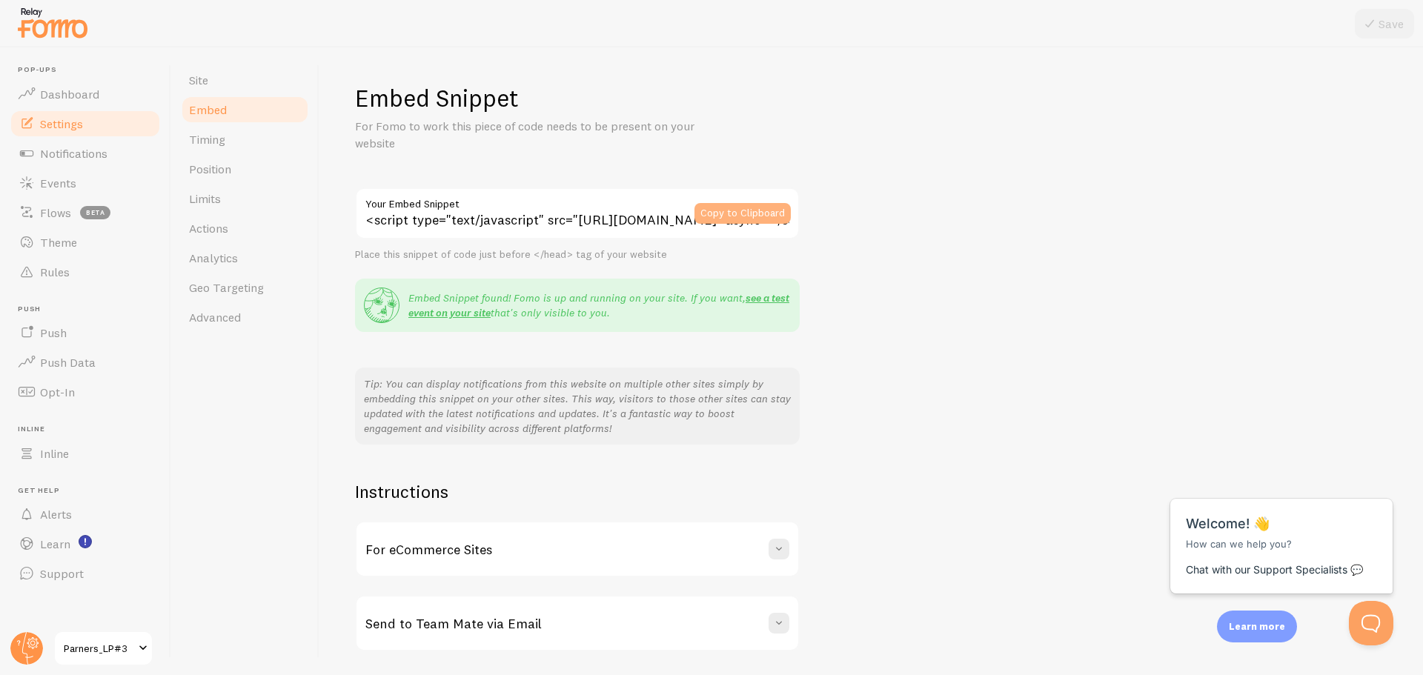
click at [750, 223] on button "Copy to Clipboard" at bounding box center [743, 213] width 96 height 21
click at [120, 102] on link "Dashboard" at bounding box center [85, 94] width 153 height 30
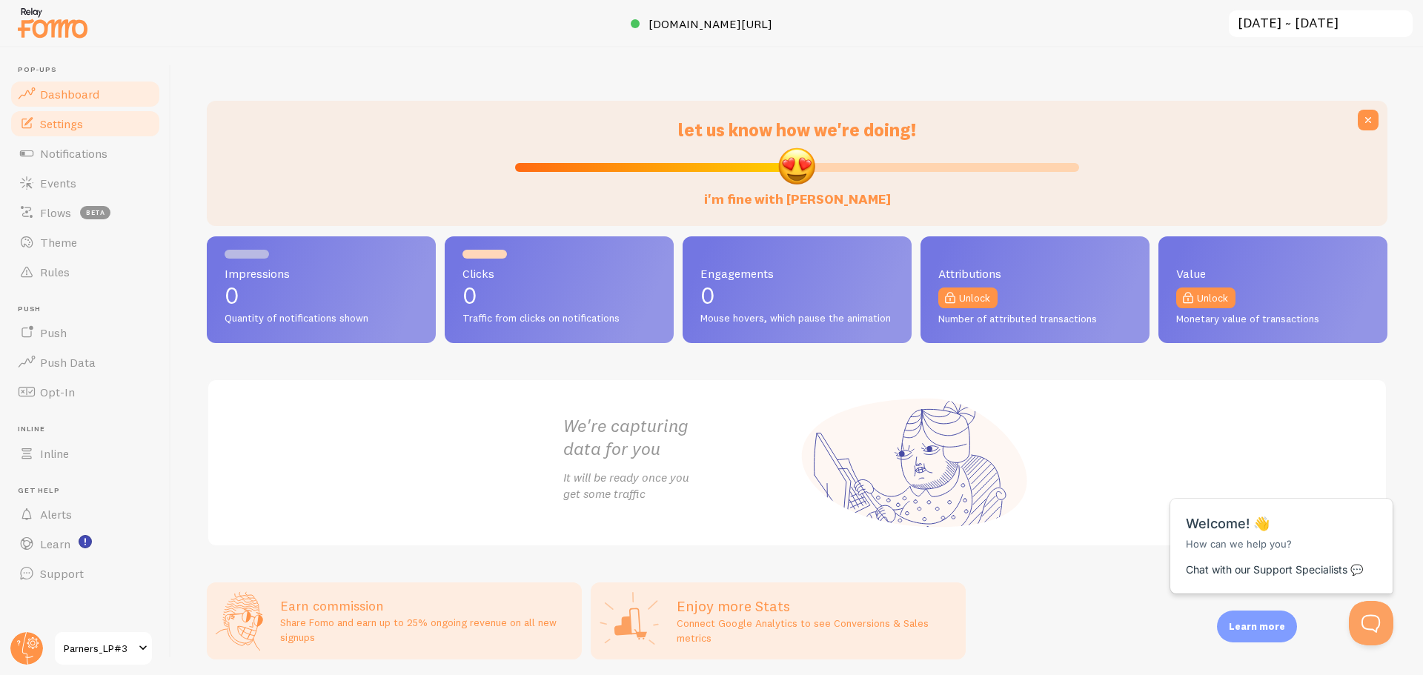
click at [104, 119] on link "Settings" at bounding box center [85, 124] width 153 height 30
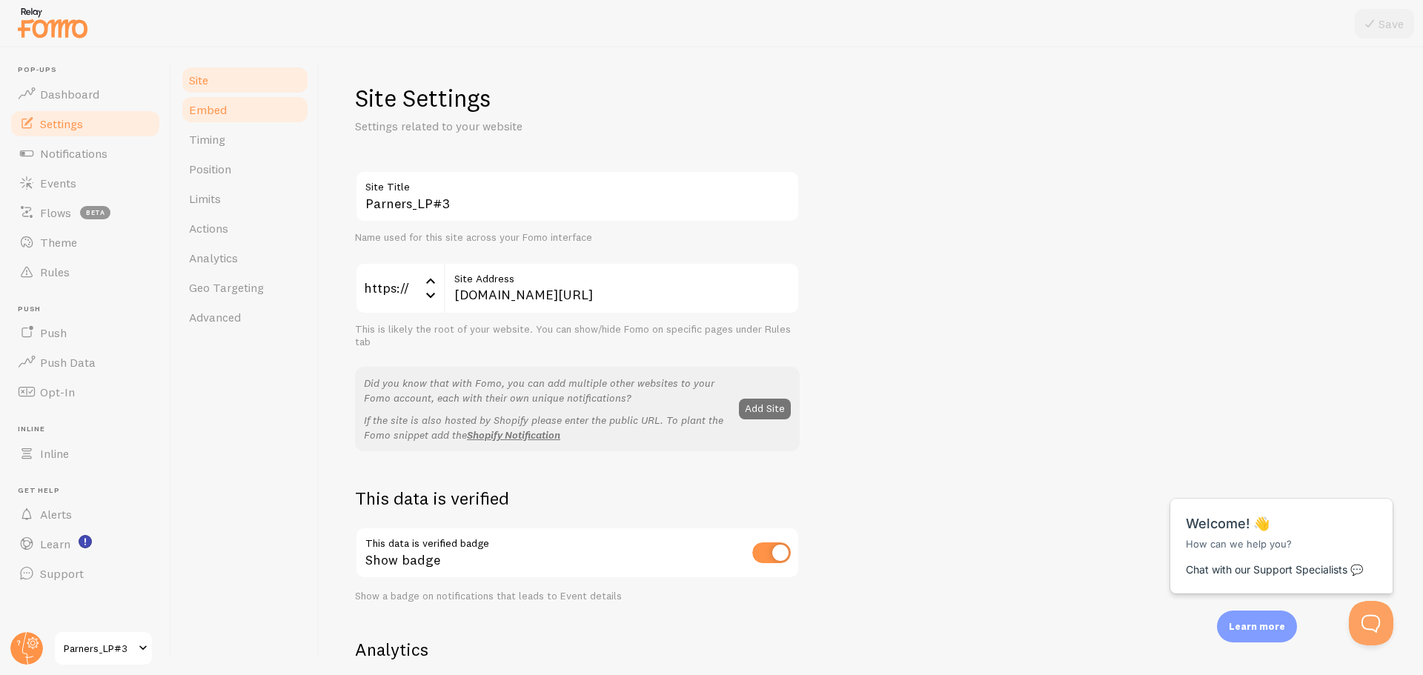
click at [226, 114] on link "Embed" at bounding box center [245, 110] width 130 height 30
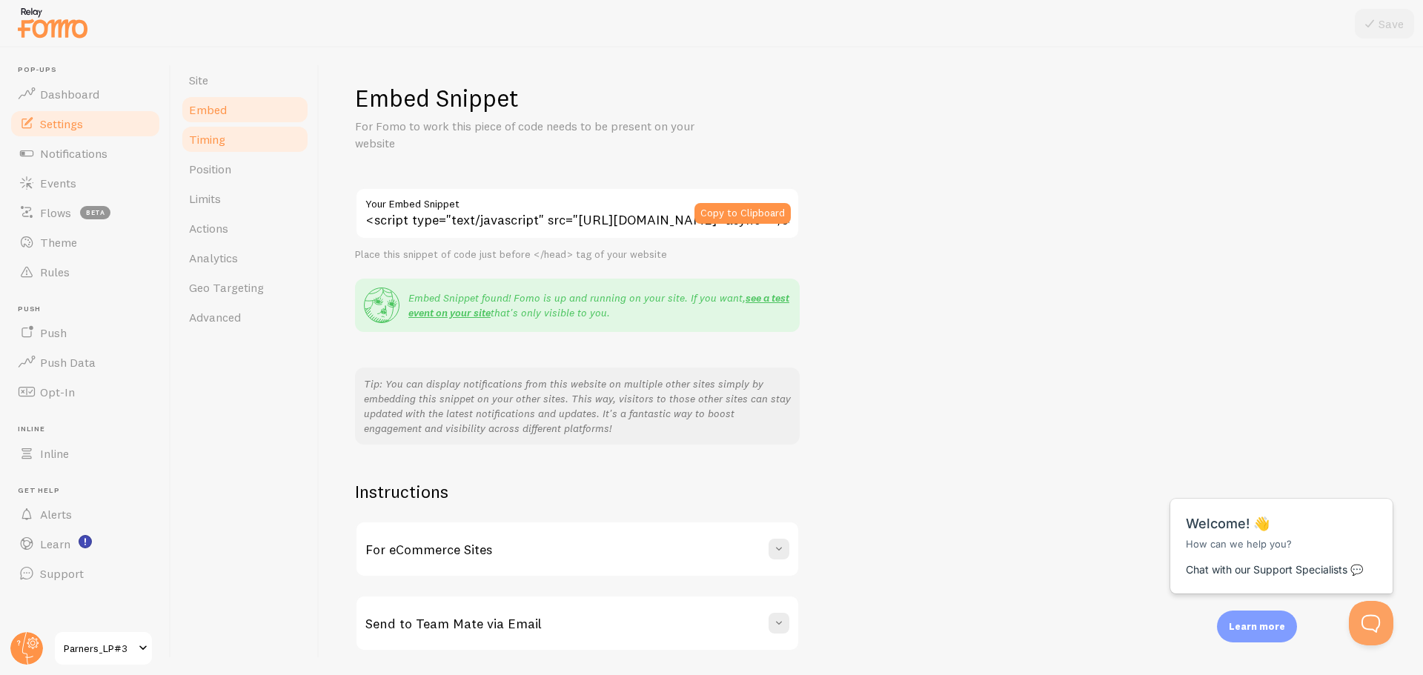
click at [203, 148] on link "Timing" at bounding box center [245, 140] width 130 height 30
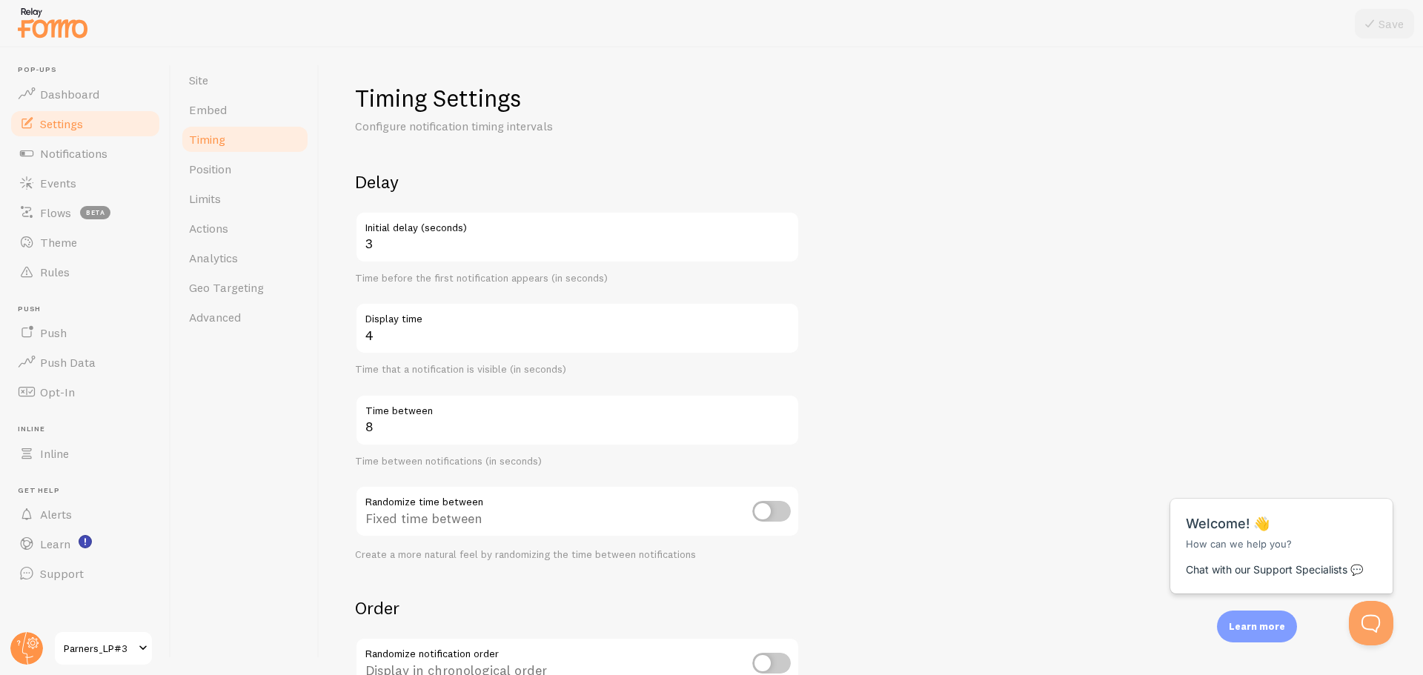
click at [85, 21] on img at bounding box center [53, 23] width 74 height 38
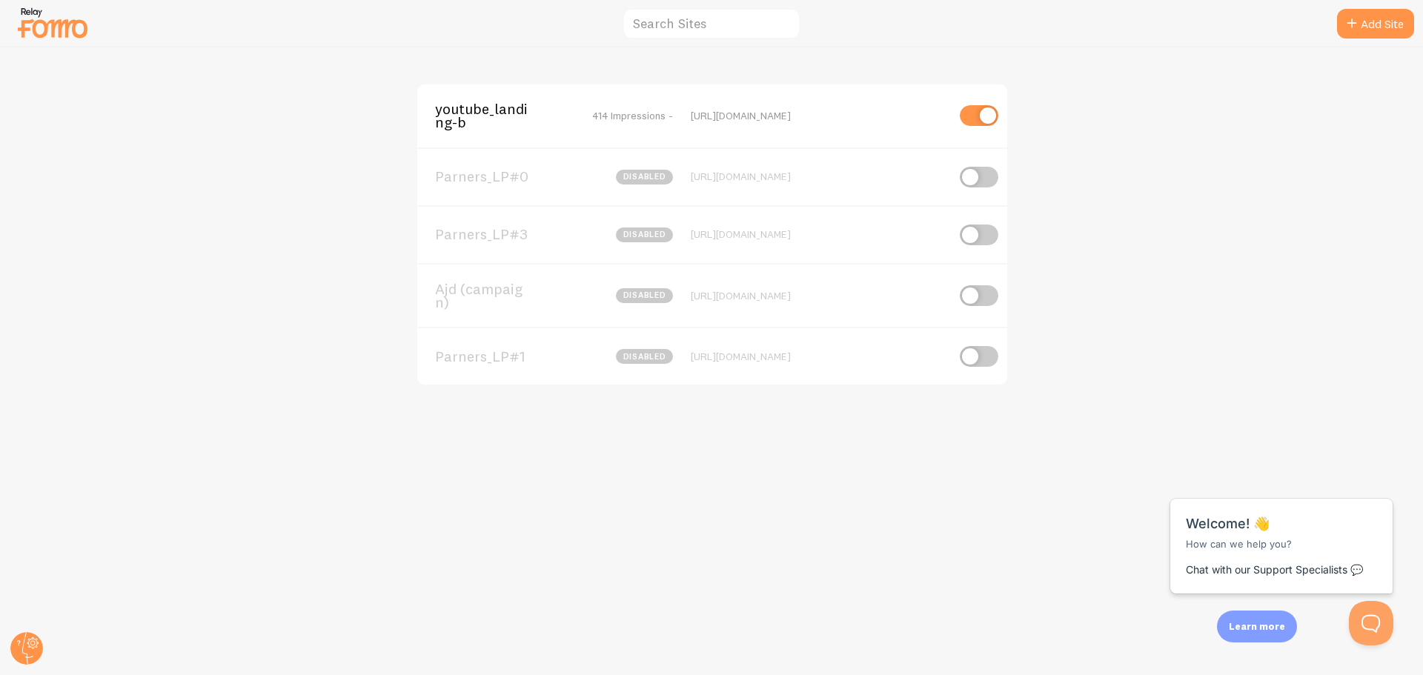
click at [1265, 326] on div "youtube_landing-b 414 Impressions - [URL][DOMAIN_NAME] Parners_LP#0 disabled [U…" at bounding box center [712, 361] width 1422 height 628
